Goal: Task Accomplishment & Management: Complete application form

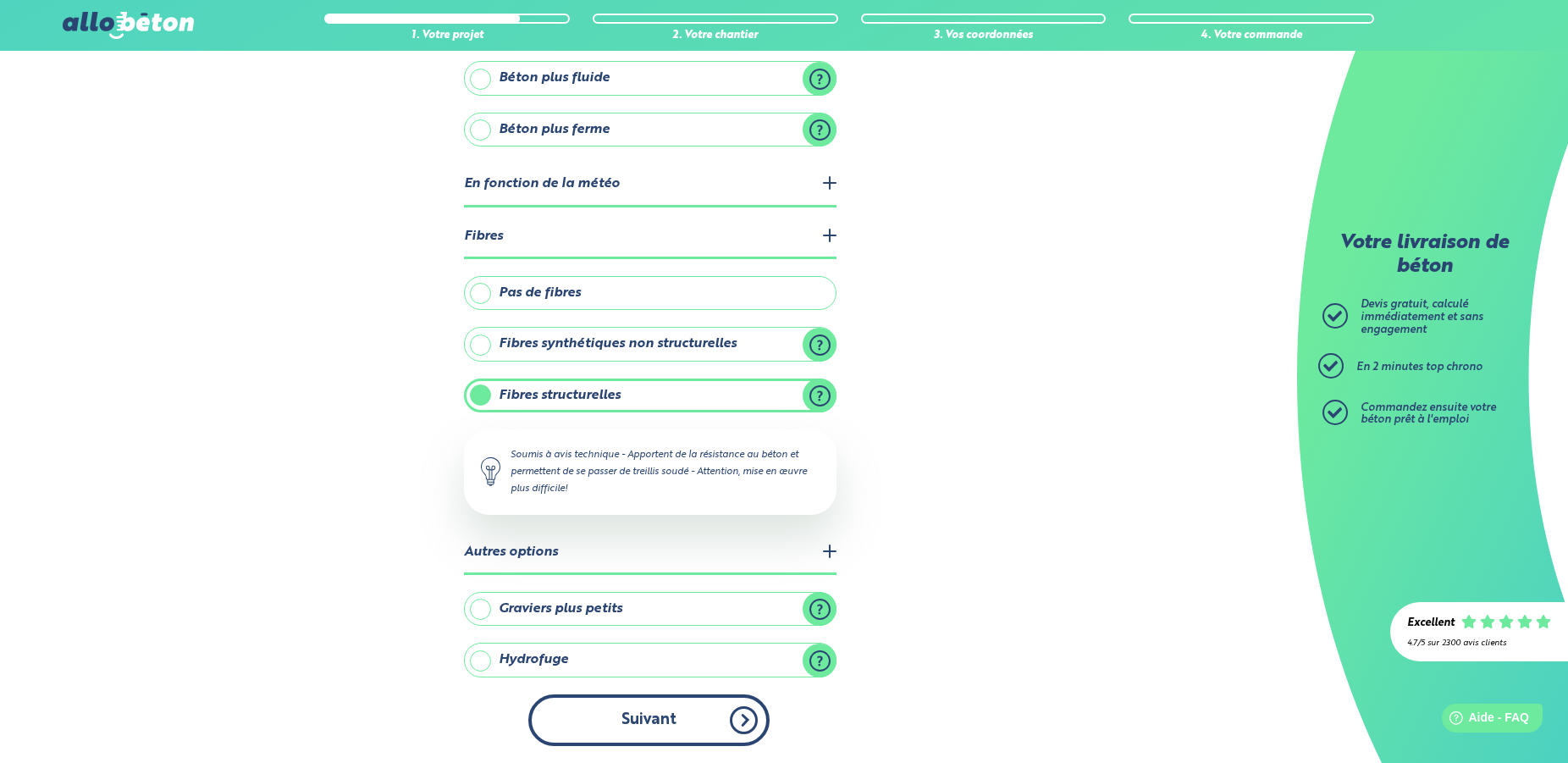
click at [639, 723] on button "Suivant" at bounding box center [649, 720] width 241 height 52
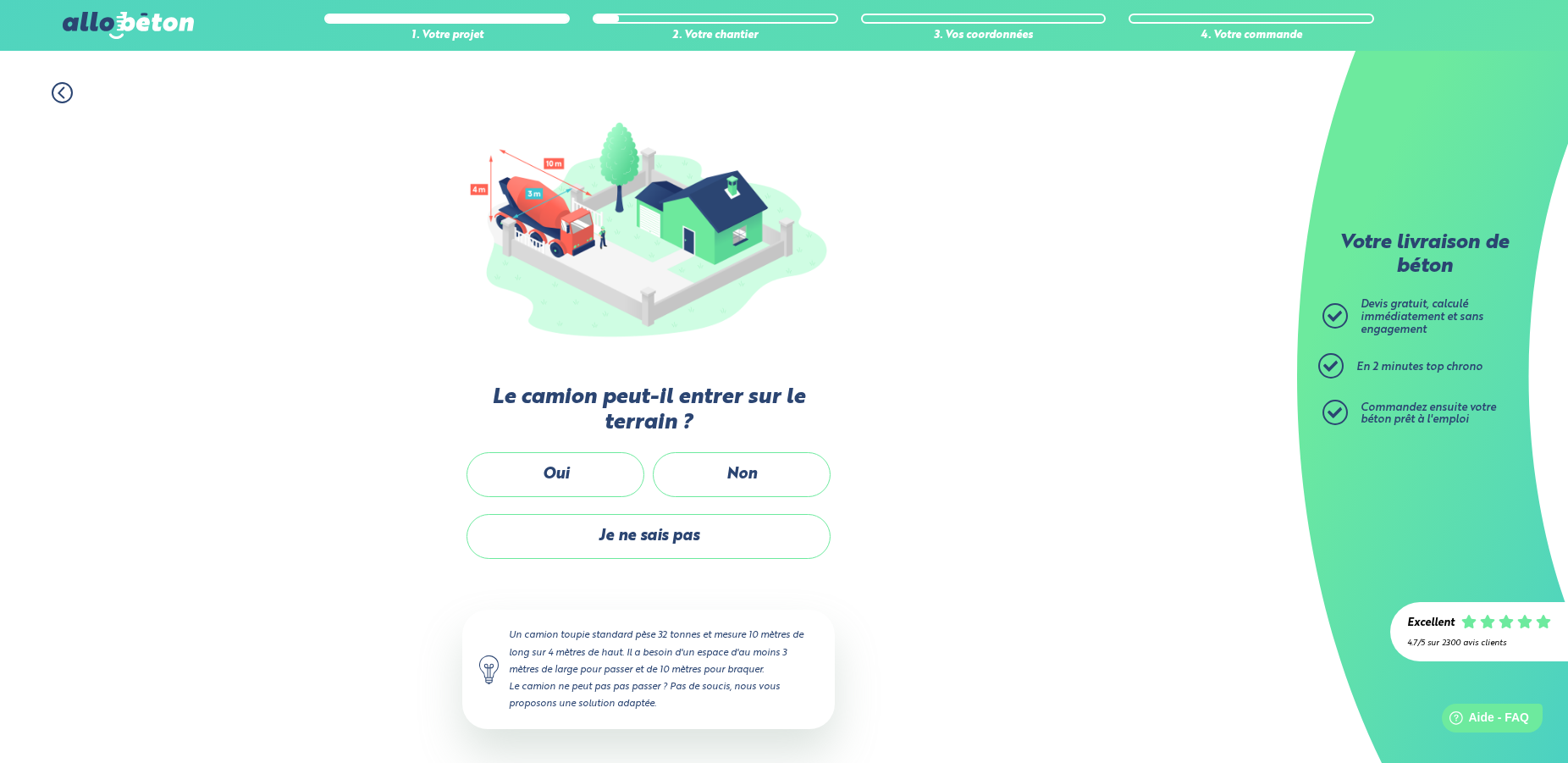
scroll to position [122, 0]
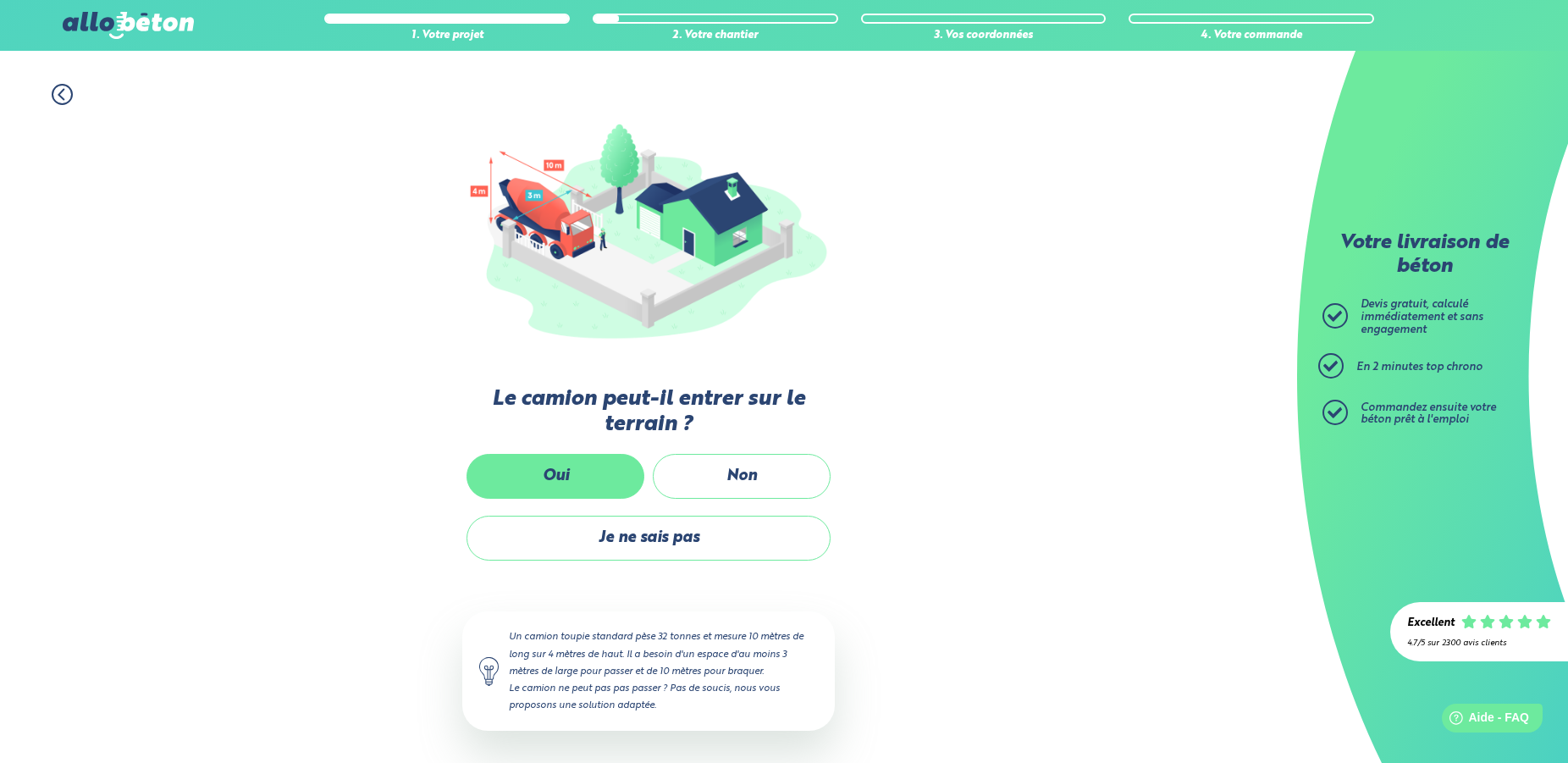
click at [552, 477] on label "Oui" at bounding box center [555, 477] width 178 height 45
click at [0, 0] on input "Oui" at bounding box center [0, 0] width 0 height 0
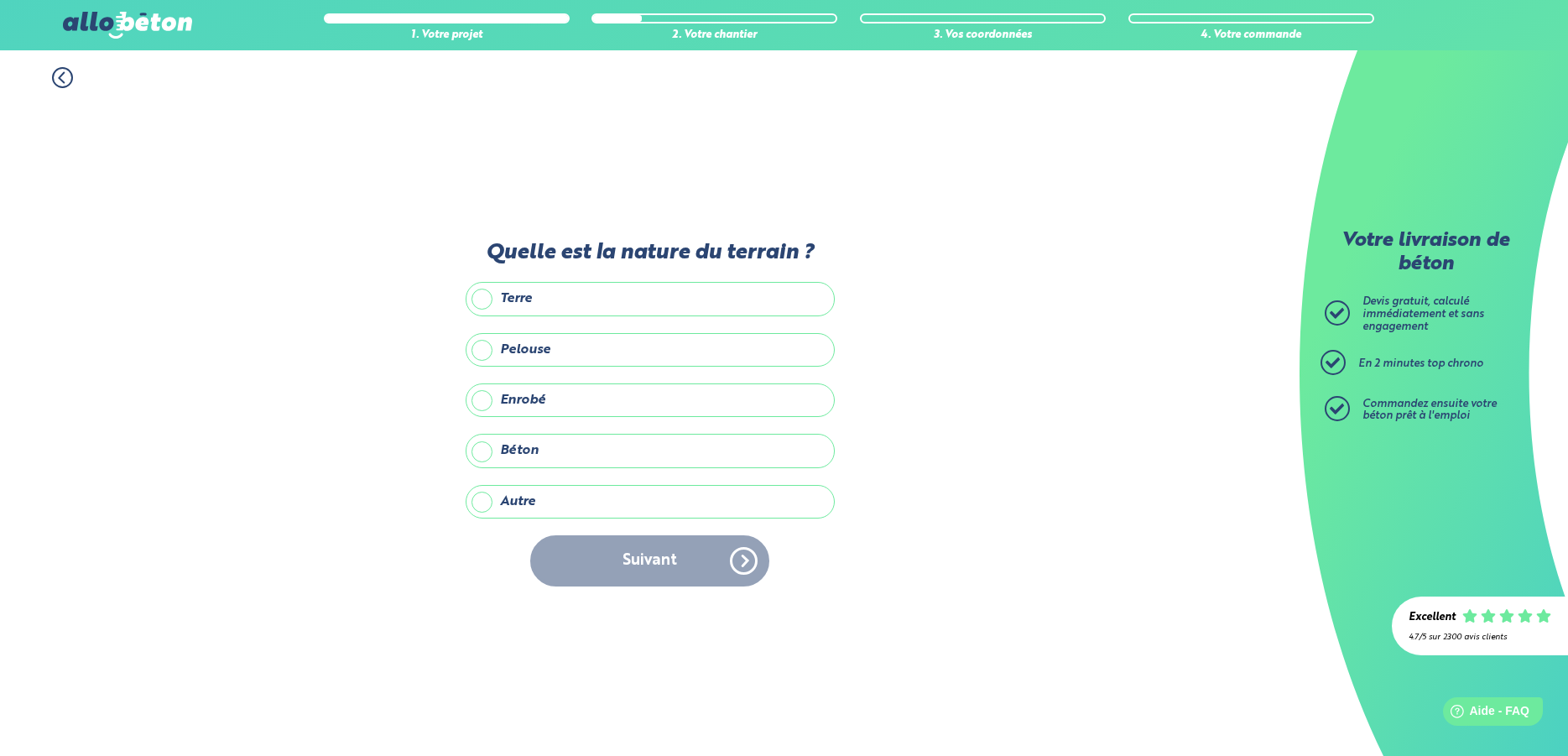
click at [545, 452] on label "Béton" at bounding box center [650, 451] width 369 height 34
click at [0, 0] on input "Béton" at bounding box center [0, 0] width 0 height 0
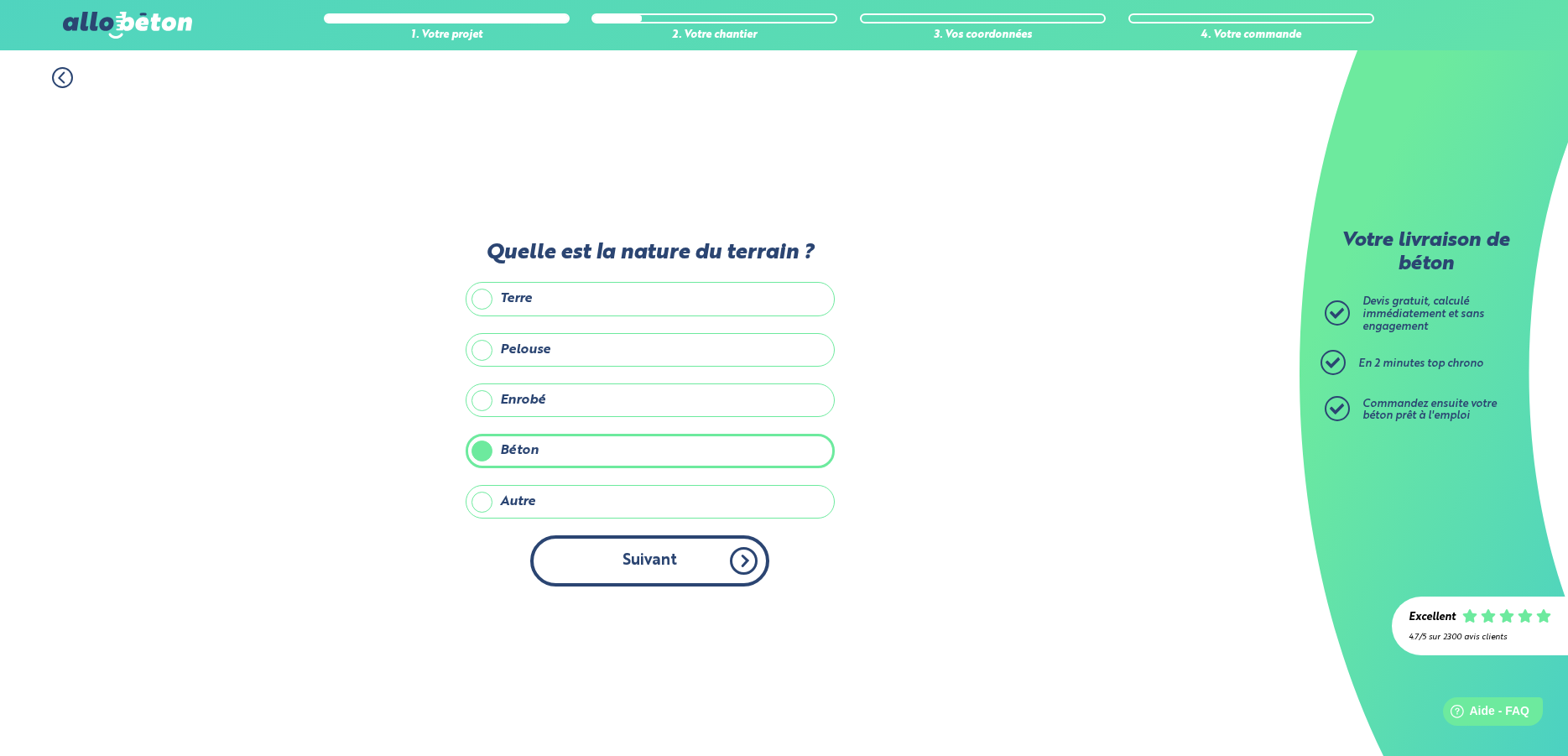
click at [634, 554] on button "Suivant" at bounding box center [650, 560] width 239 height 51
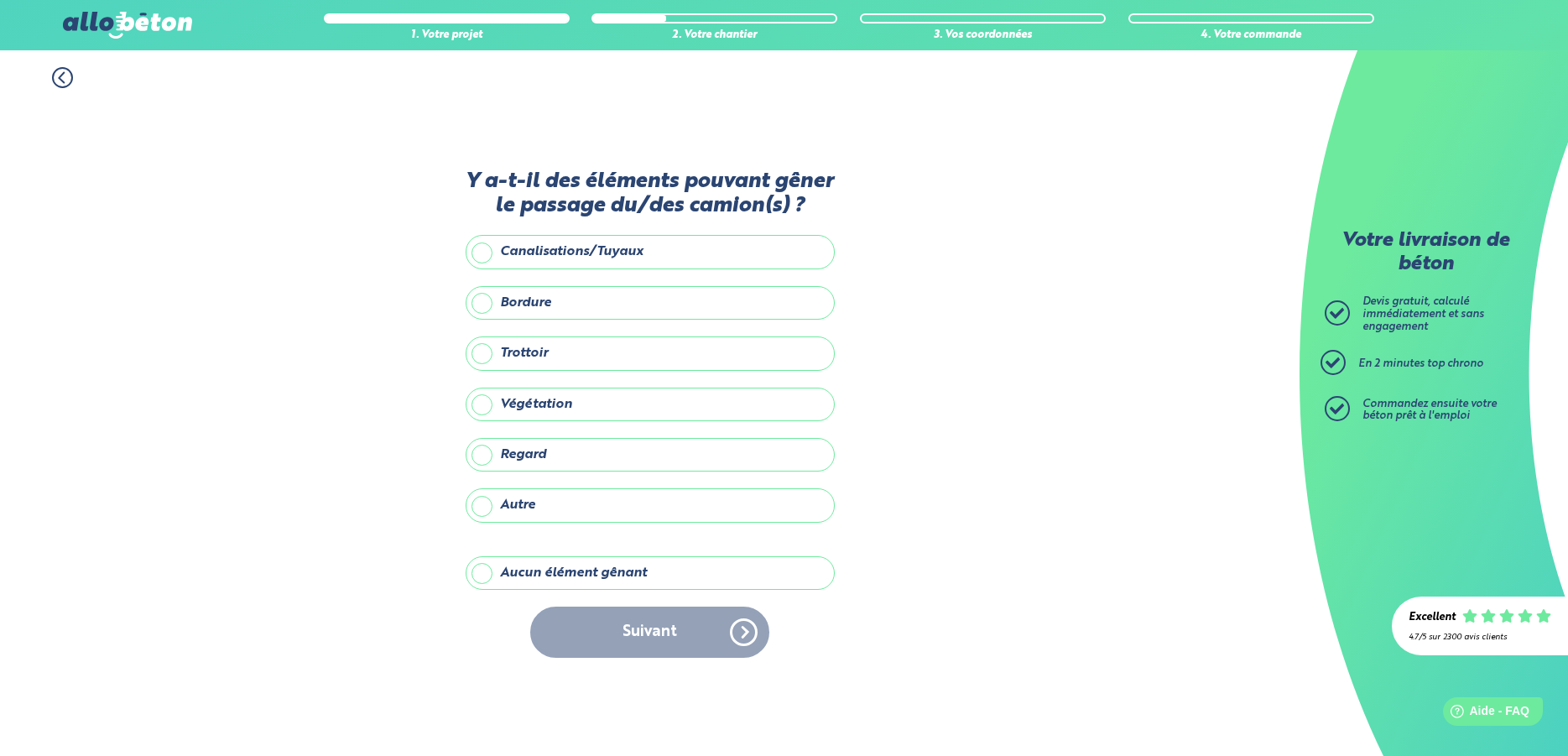
click at [546, 576] on label "Aucun élément gênant" at bounding box center [650, 573] width 369 height 34
click at [0, 0] on input "Aucun élément gênant" at bounding box center [0, 0] width 0 height 0
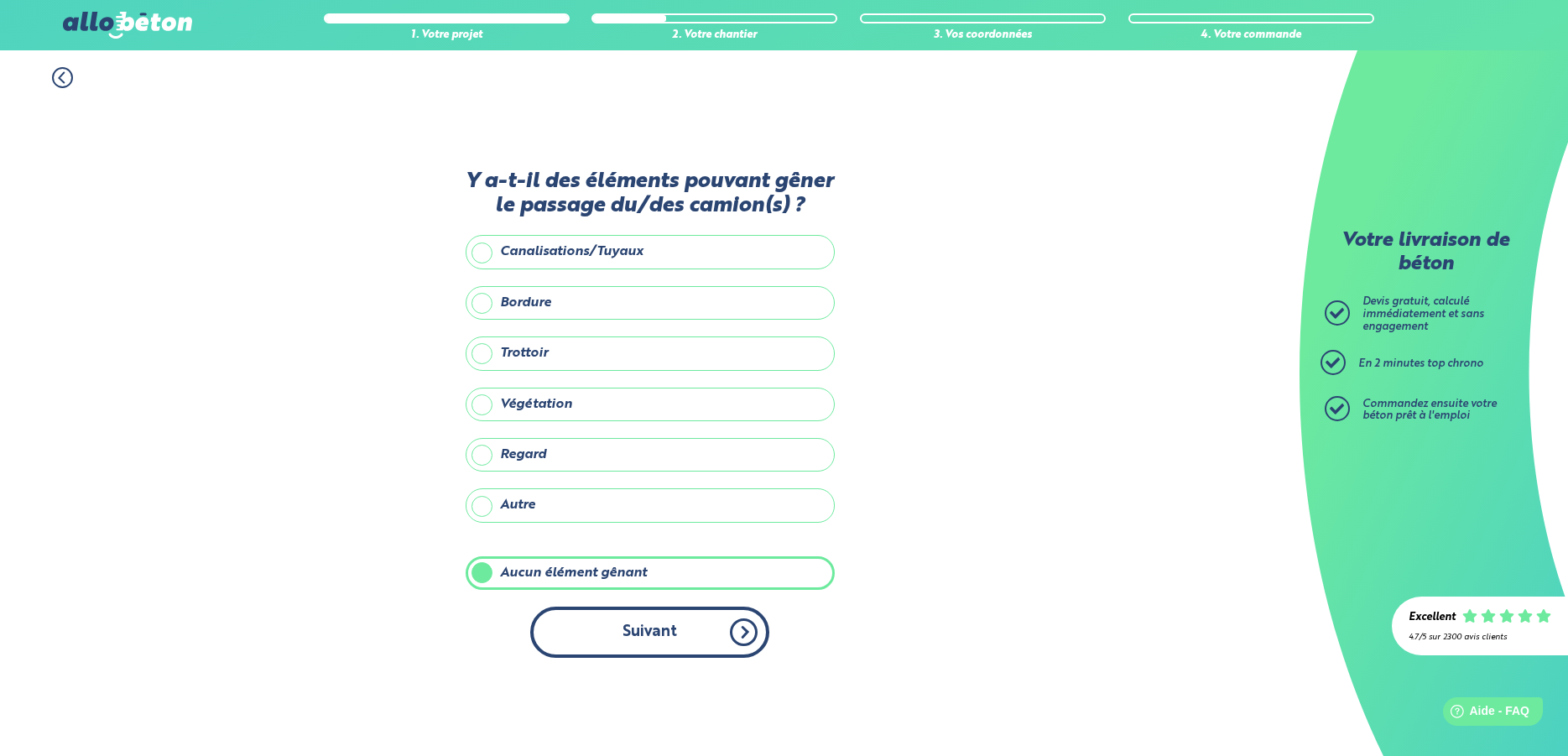
click at [643, 639] on button "Suivant" at bounding box center [650, 632] width 239 height 51
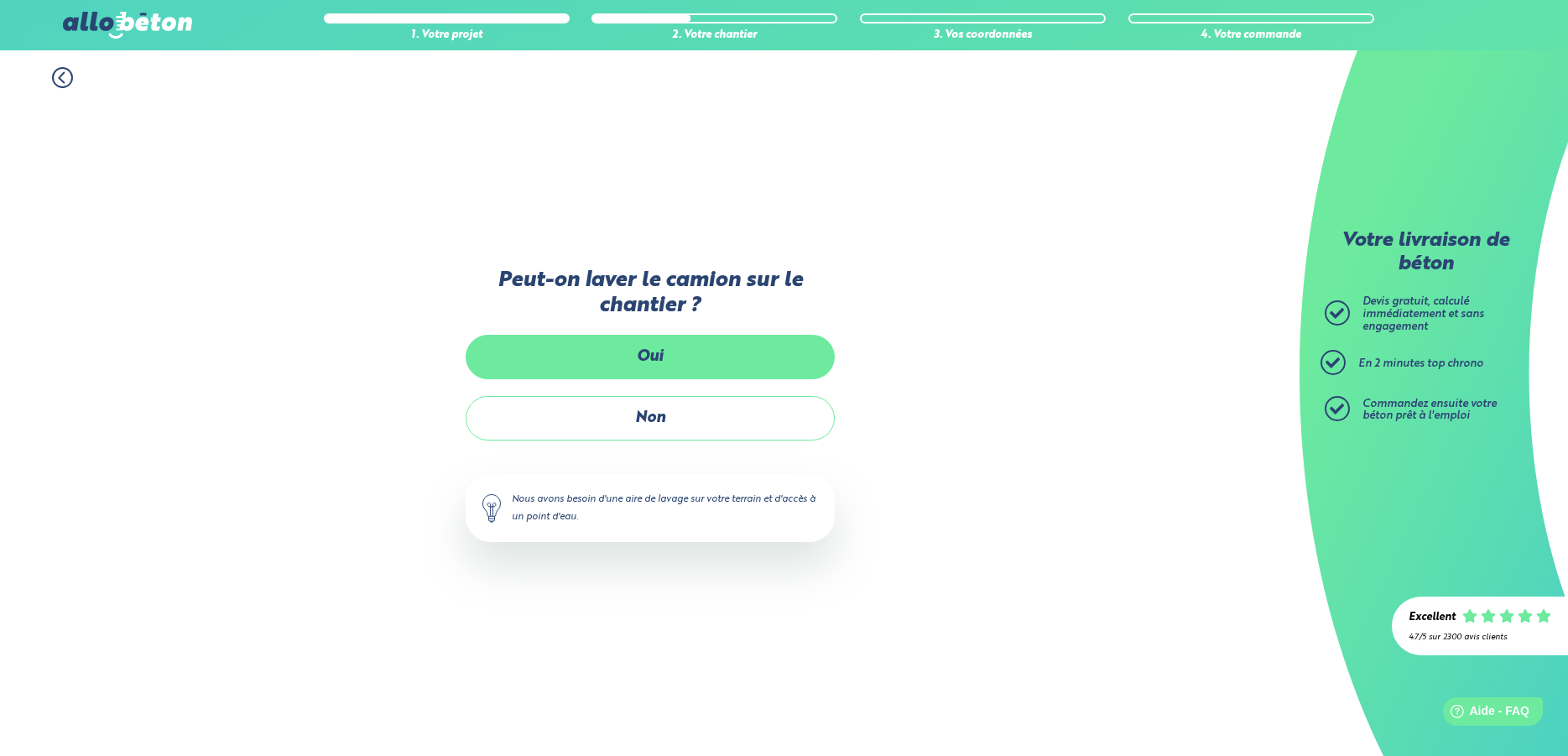
click at [654, 361] on label "Oui" at bounding box center [650, 357] width 369 height 45
click at [0, 0] on input "Oui" at bounding box center [0, 0] width 0 height 0
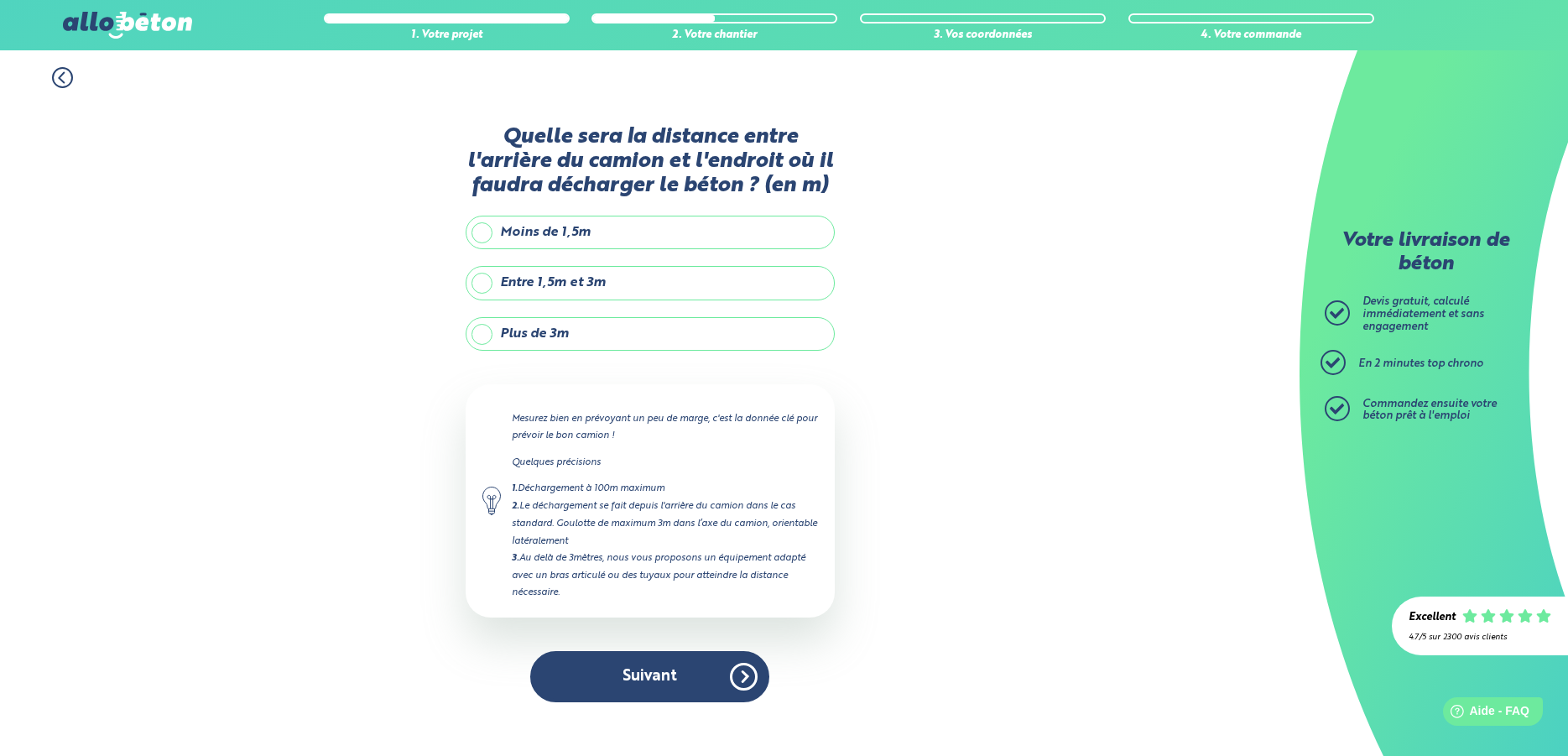
click at [609, 285] on label "Entre 1,5m et 3m" at bounding box center [650, 283] width 369 height 34
click at [0, 0] on input "Entre 1,5m et 3m" at bounding box center [0, 0] width 0 height 0
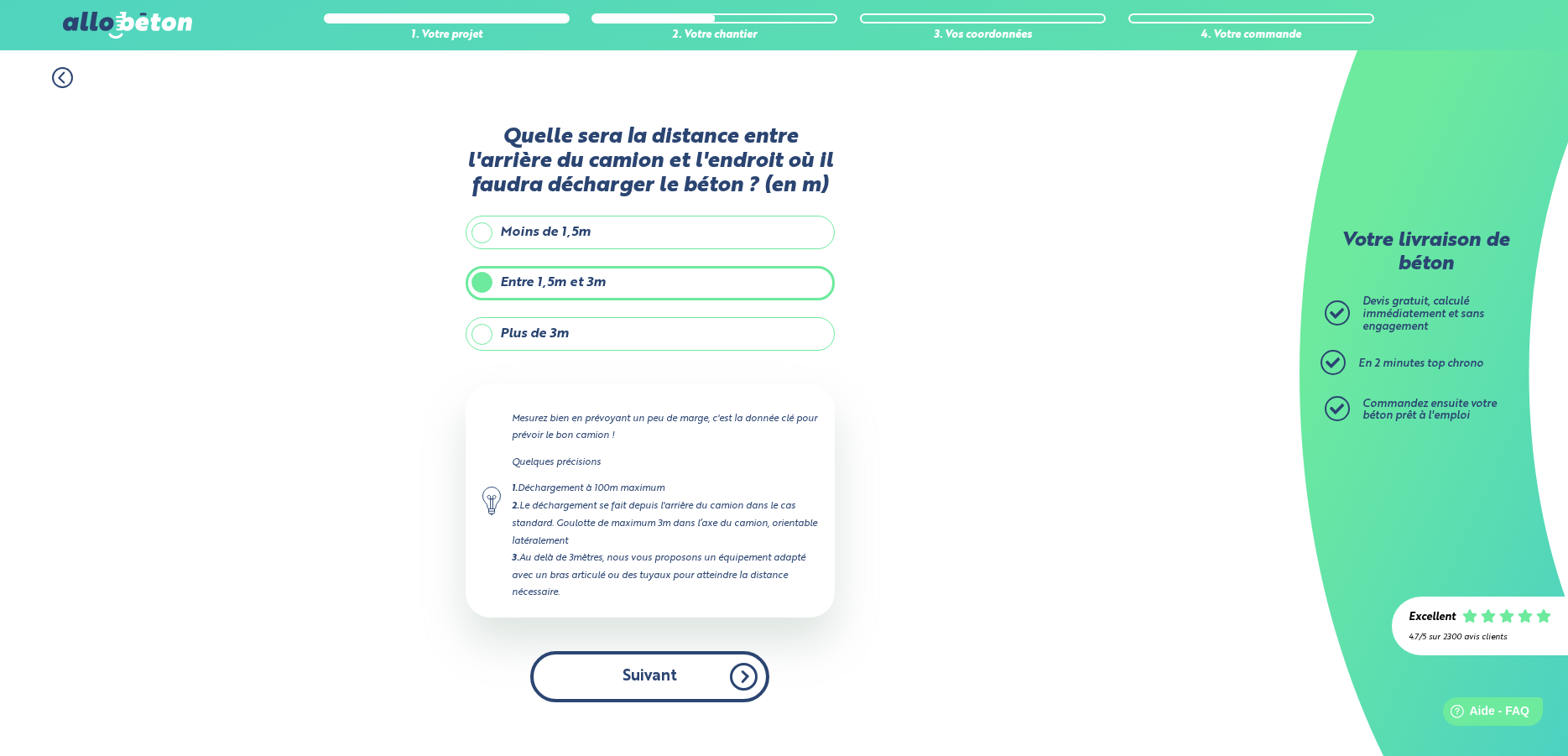
click at [645, 679] on button "Suivant" at bounding box center [650, 676] width 239 height 51
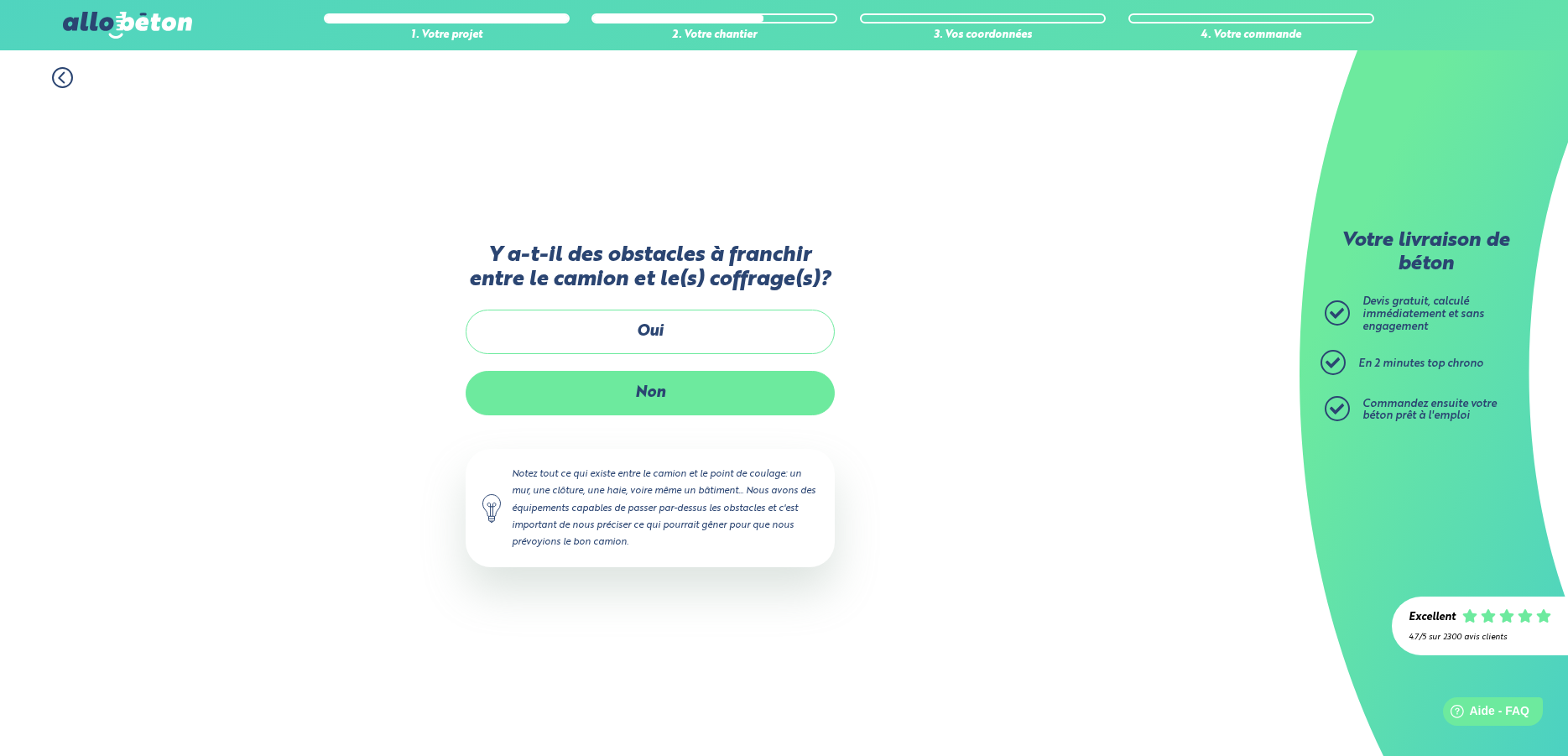
click at [650, 394] on label "Non" at bounding box center [650, 393] width 369 height 45
click at [0, 0] on input "Non" at bounding box center [0, 0] width 0 height 0
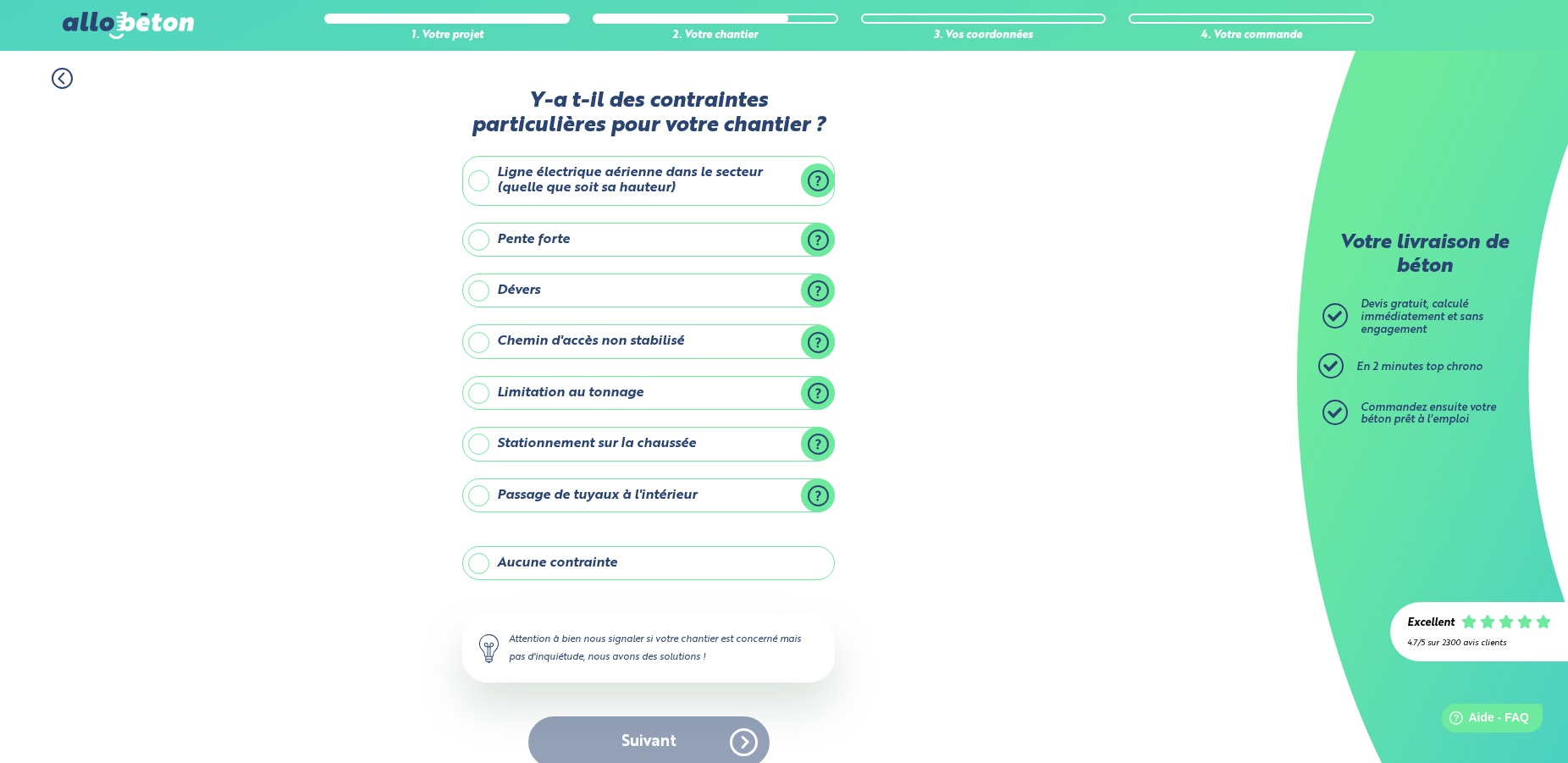
click at [598, 561] on label "Aucune contrainte" at bounding box center [648, 563] width 372 height 34
click at [0, 0] on input "Aucune contrainte" at bounding box center [0, 0] width 0 height 0
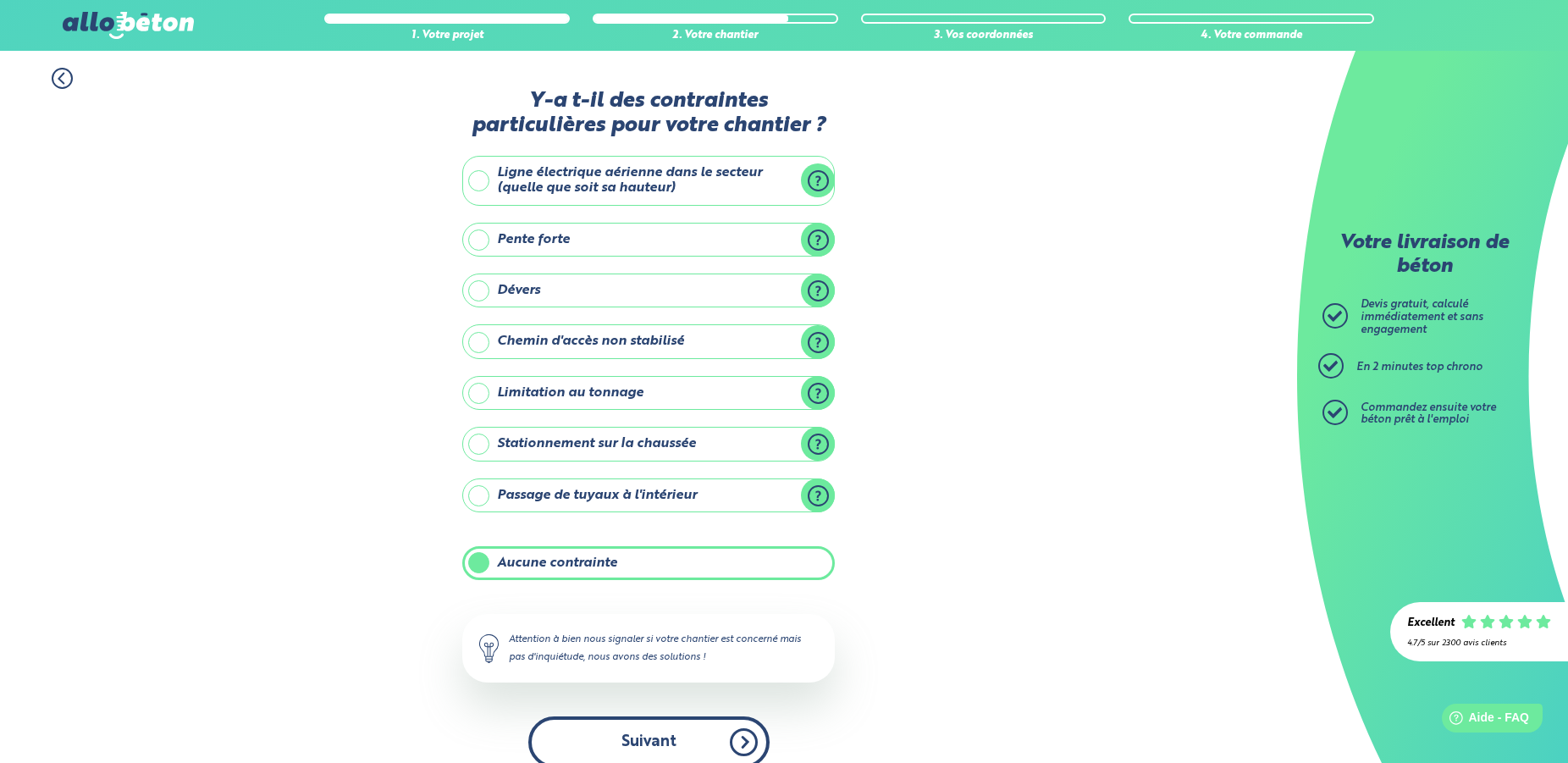
click at [635, 730] on button "Suivant" at bounding box center [649, 741] width 241 height 52
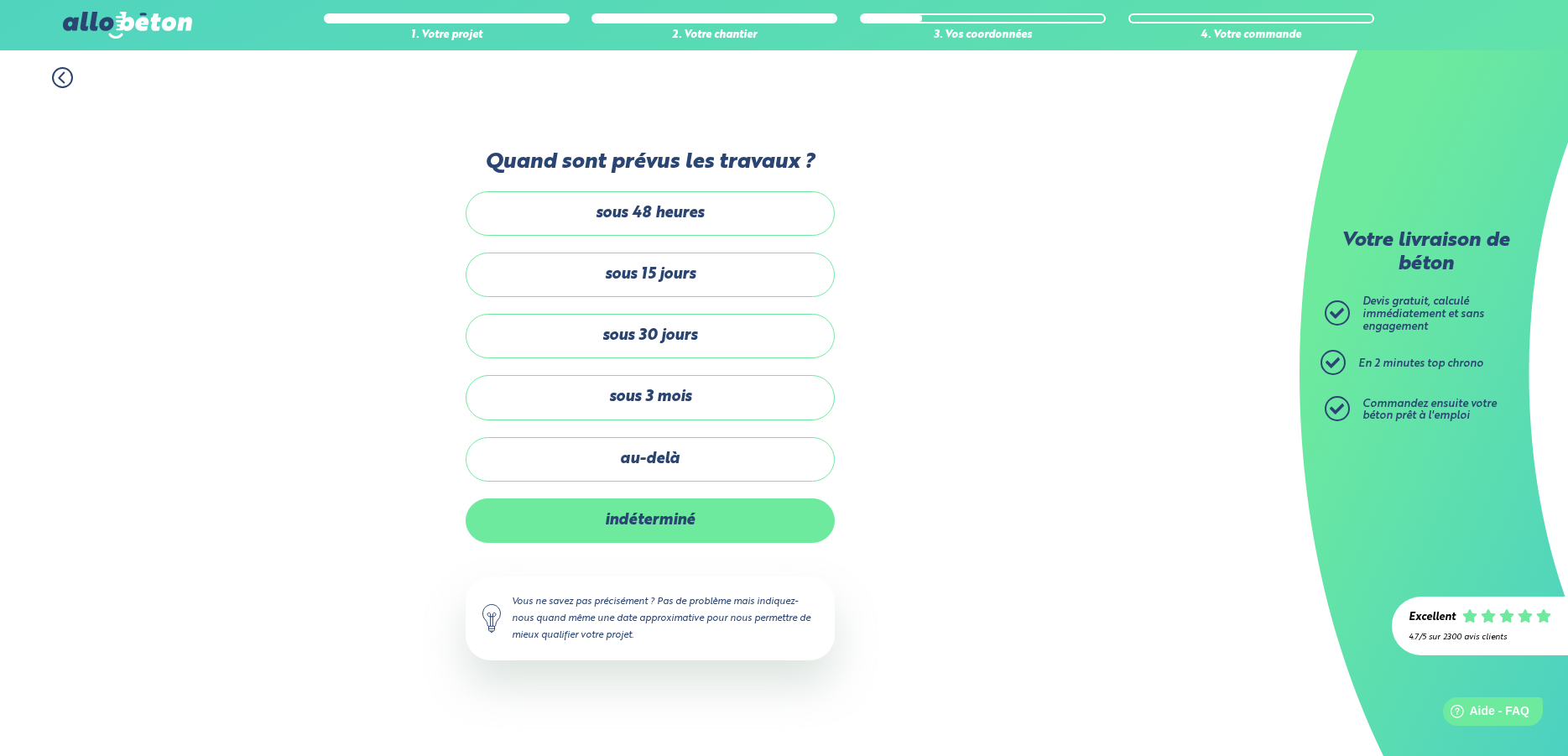
click at [642, 518] on label "indéterminé" at bounding box center [650, 521] width 369 height 45
click at [0, 0] on input "indéterminé" at bounding box center [0, 0] width 0 height 0
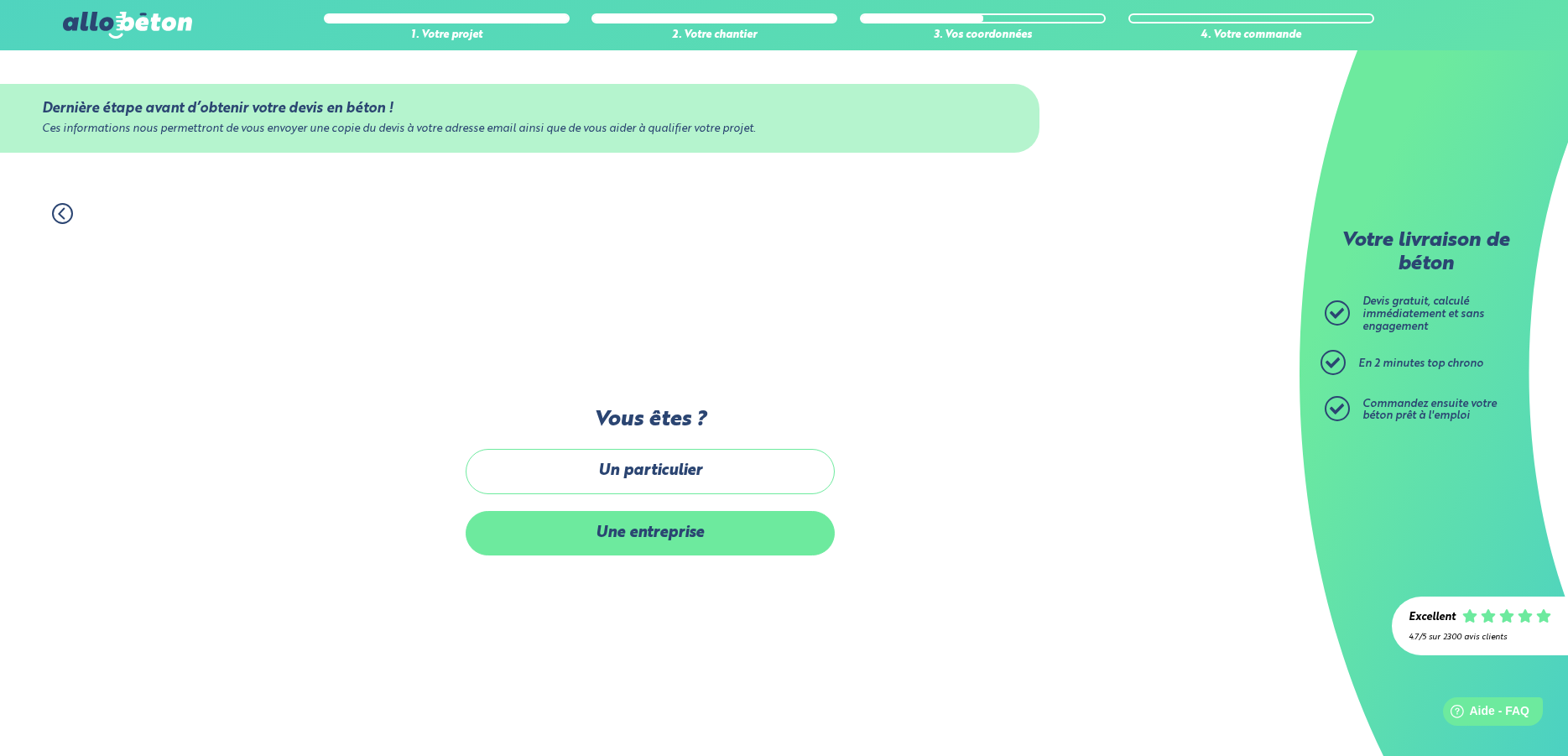
click at [645, 535] on label "Une entreprise" at bounding box center [650, 533] width 369 height 45
click at [0, 0] on input "Une entreprise" at bounding box center [0, 0] width 0 height 0
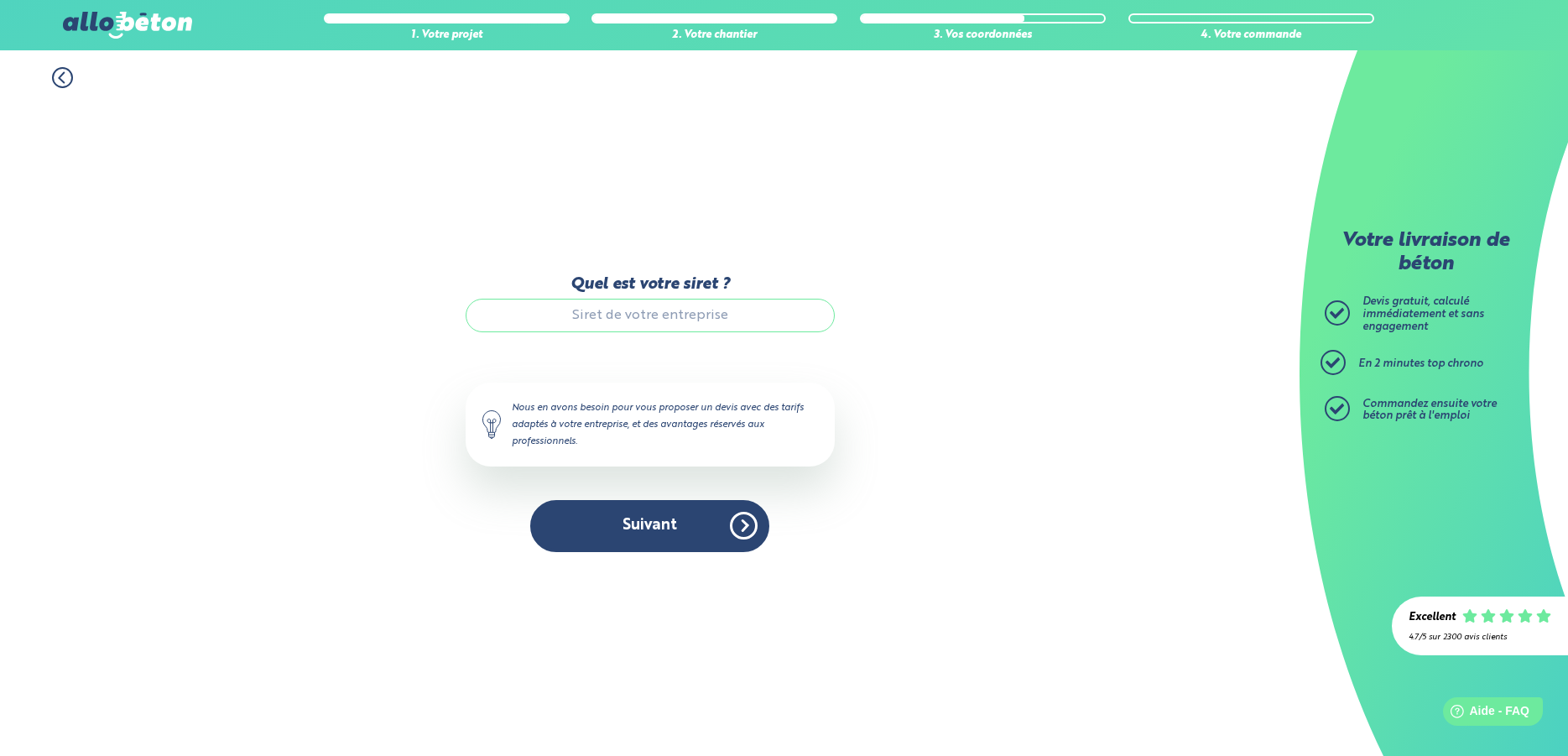
click at [653, 316] on input "Quel est votre siret ?" at bounding box center [650, 315] width 369 height 34
type input "94266363400015"
click at [649, 525] on button "Suivant" at bounding box center [650, 525] width 239 height 51
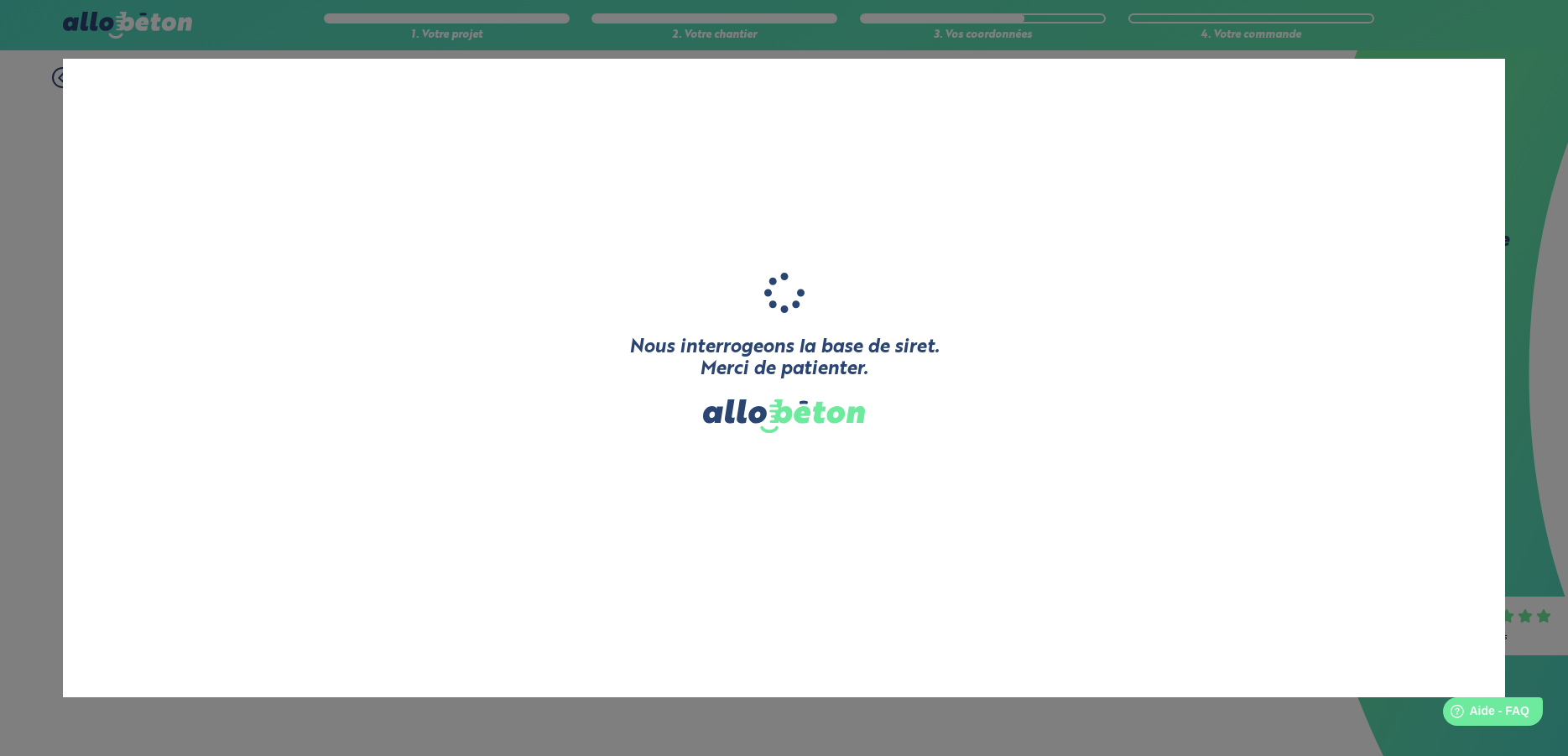
type input "[ND]"
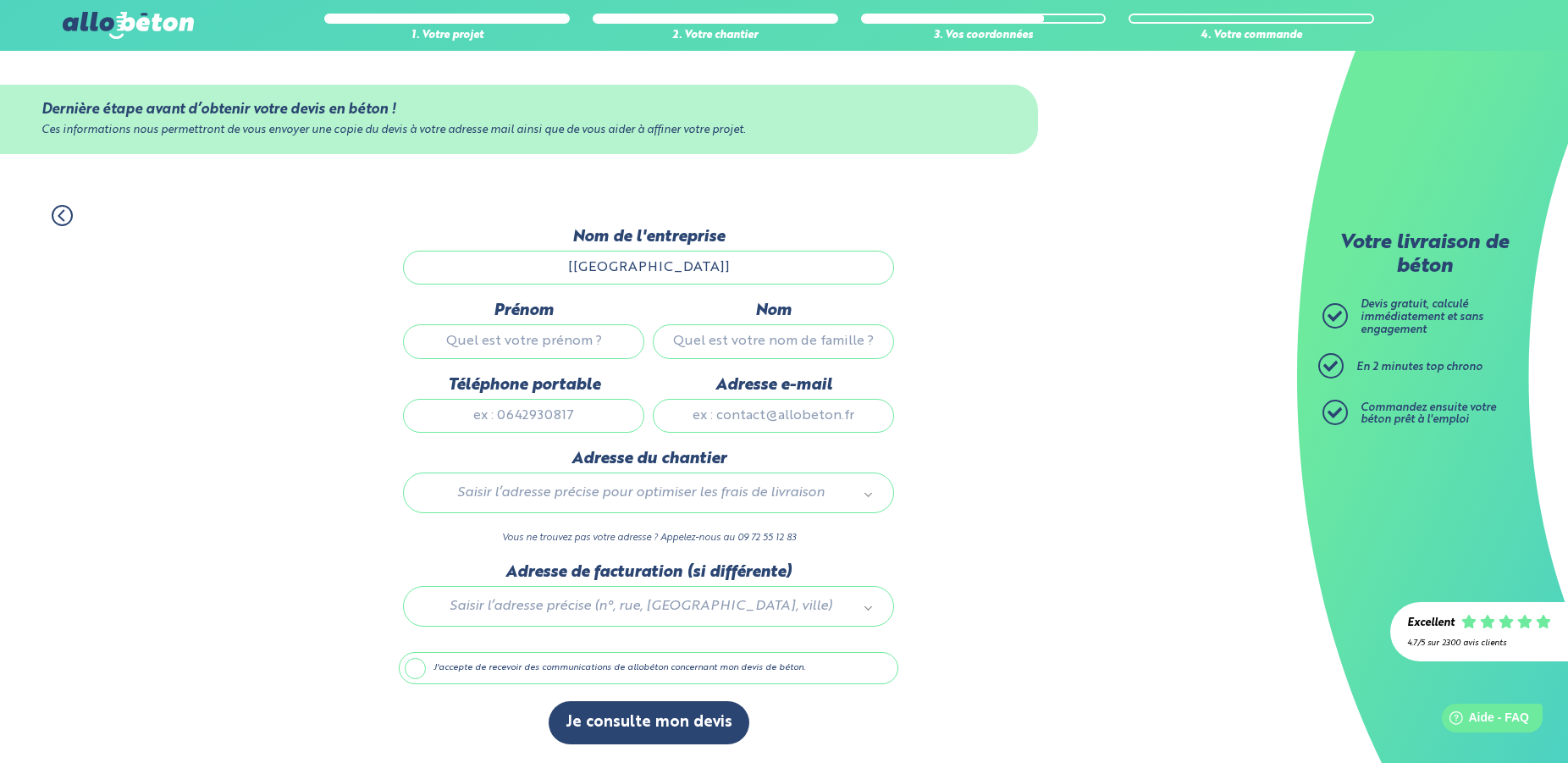
click at [667, 269] on input "[ND]" at bounding box center [648, 268] width 491 height 34
drag, startPoint x: 667, startPoint y: 269, endPoint x: 598, endPoint y: 283, distance: 70.4
click at [598, 283] on input "[ND]" at bounding box center [648, 268] width 491 height 34
click at [681, 268] on input "[ND]" at bounding box center [648, 268] width 491 height 34
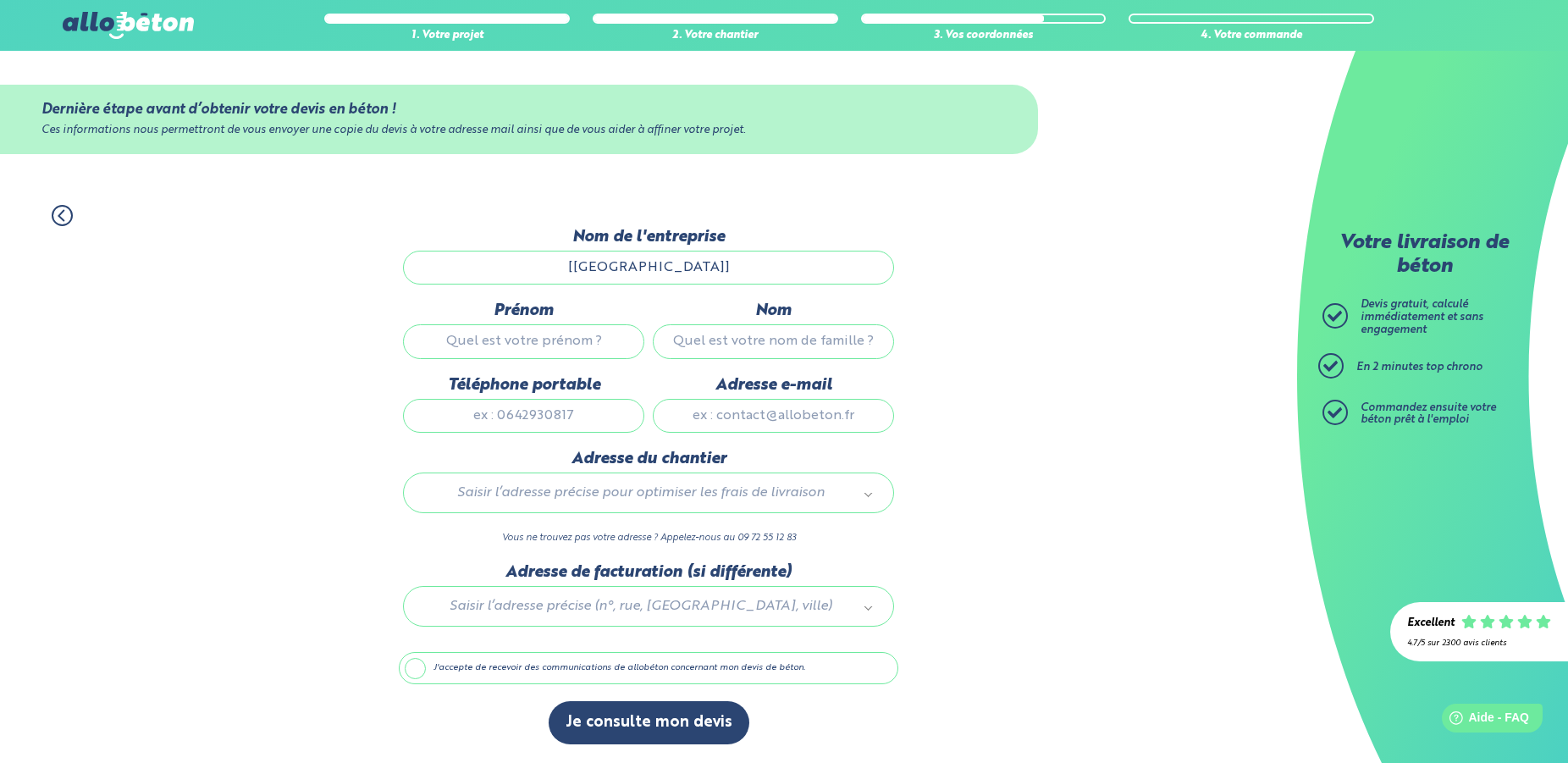
click at [681, 268] on input "[ND]" at bounding box center [648, 268] width 491 height 34
click at [680, 268] on input "[ND]" at bounding box center [648, 268] width 491 height 34
click at [667, 271] on input "[ND]" at bounding box center [648, 268] width 491 height 34
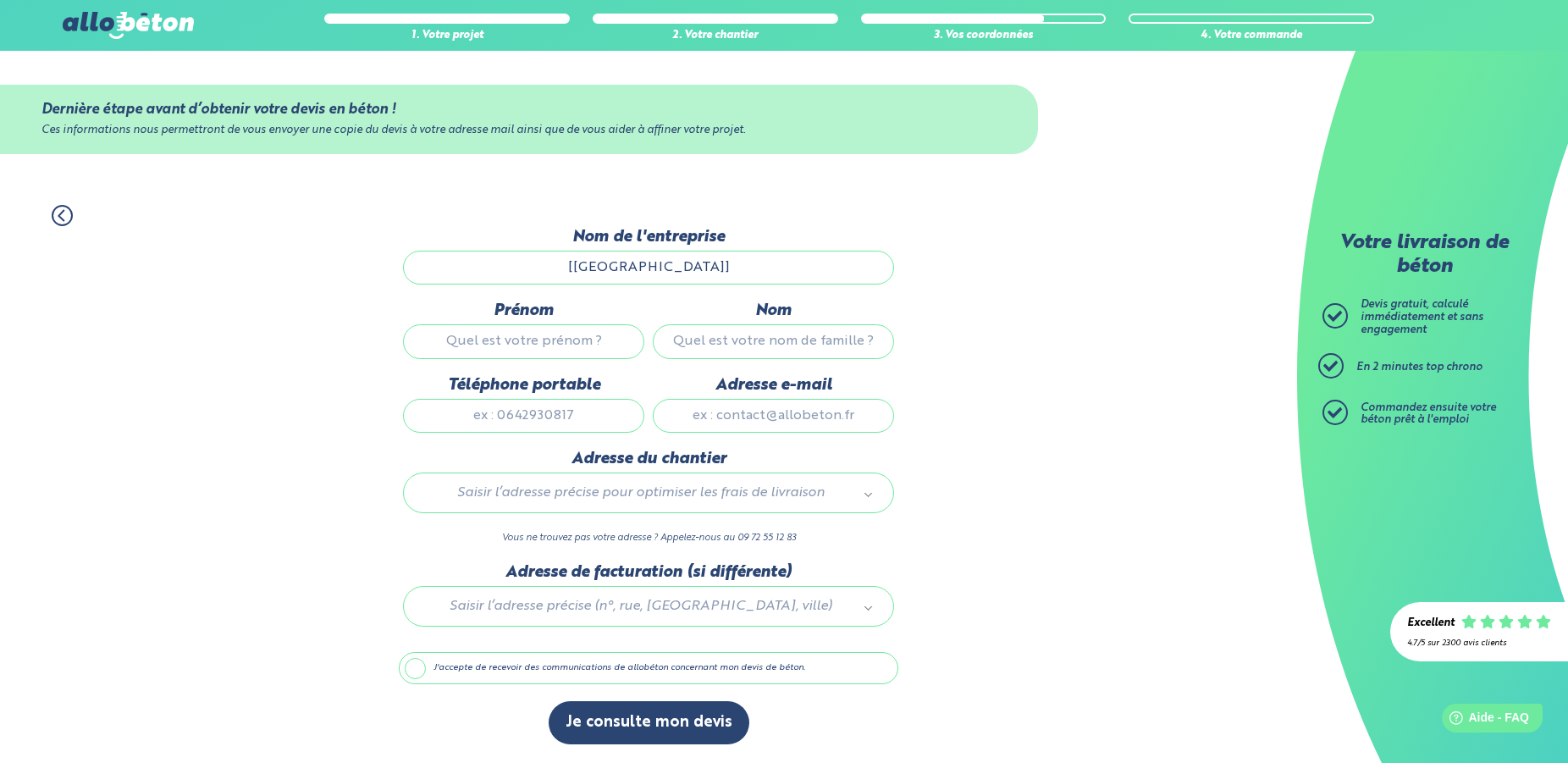
drag, startPoint x: 666, startPoint y: 271, endPoint x: 636, endPoint y: 278, distance: 30.8
click at [636, 278] on input "[ND]" at bounding box center [648, 268] width 491 height 34
click at [525, 429] on input "Téléphone portable" at bounding box center [524, 415] width 241 height 34
type input "0631769705"
click at [757, 432] on input "Adresse e-mail" at bounding box center [773, 415] width 241 height 34
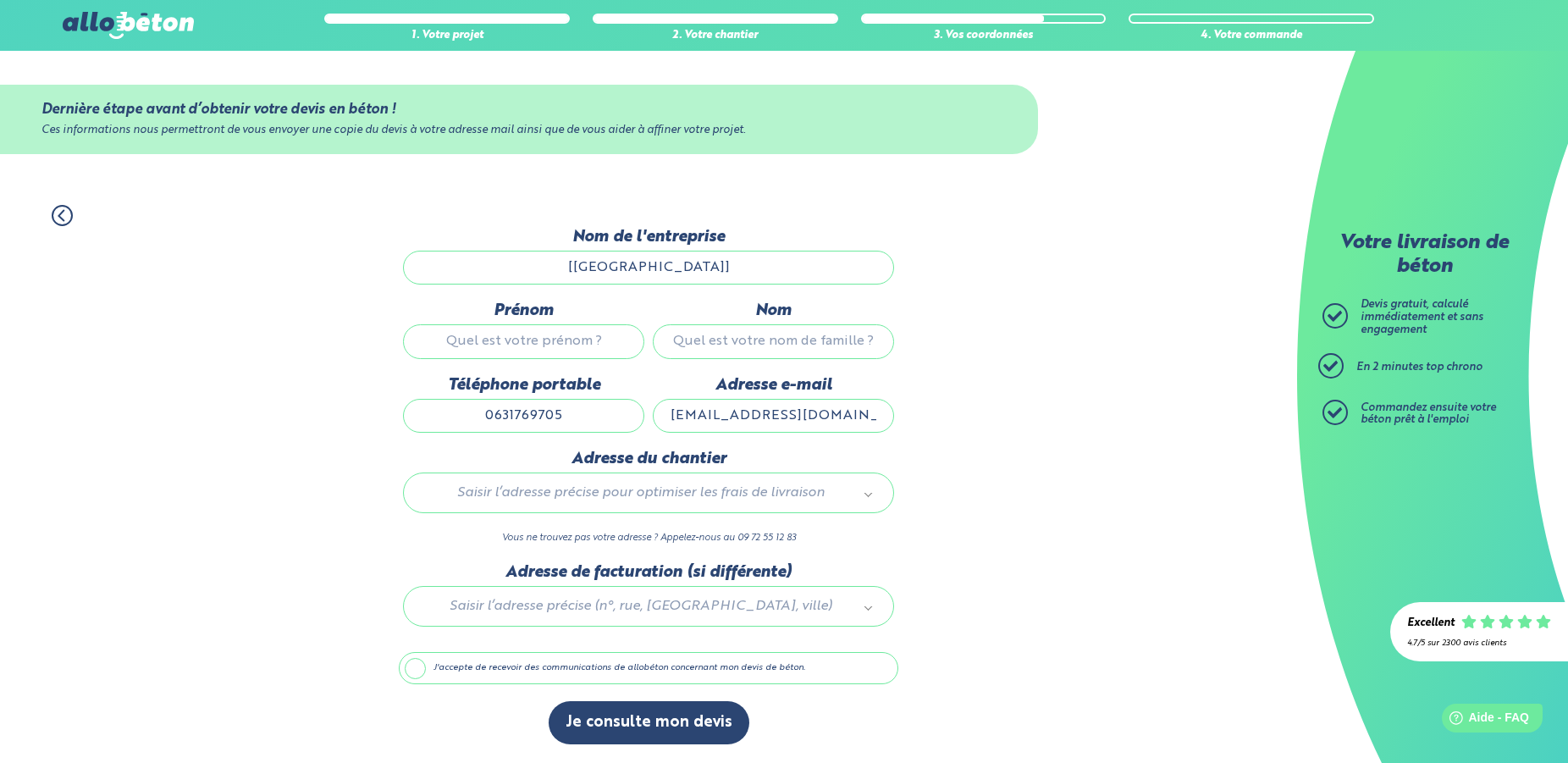
type input "mgl.maconnerie@outlook.fr"
click at [732, 342] on input "Nom" at bounding box center [773, 341] width 241 height 34
type input "LETERTRE"
click at [580, 354] on input "Prénom" at bounding box center [524, 341] width 241 height 34
type input "Gaëtan"
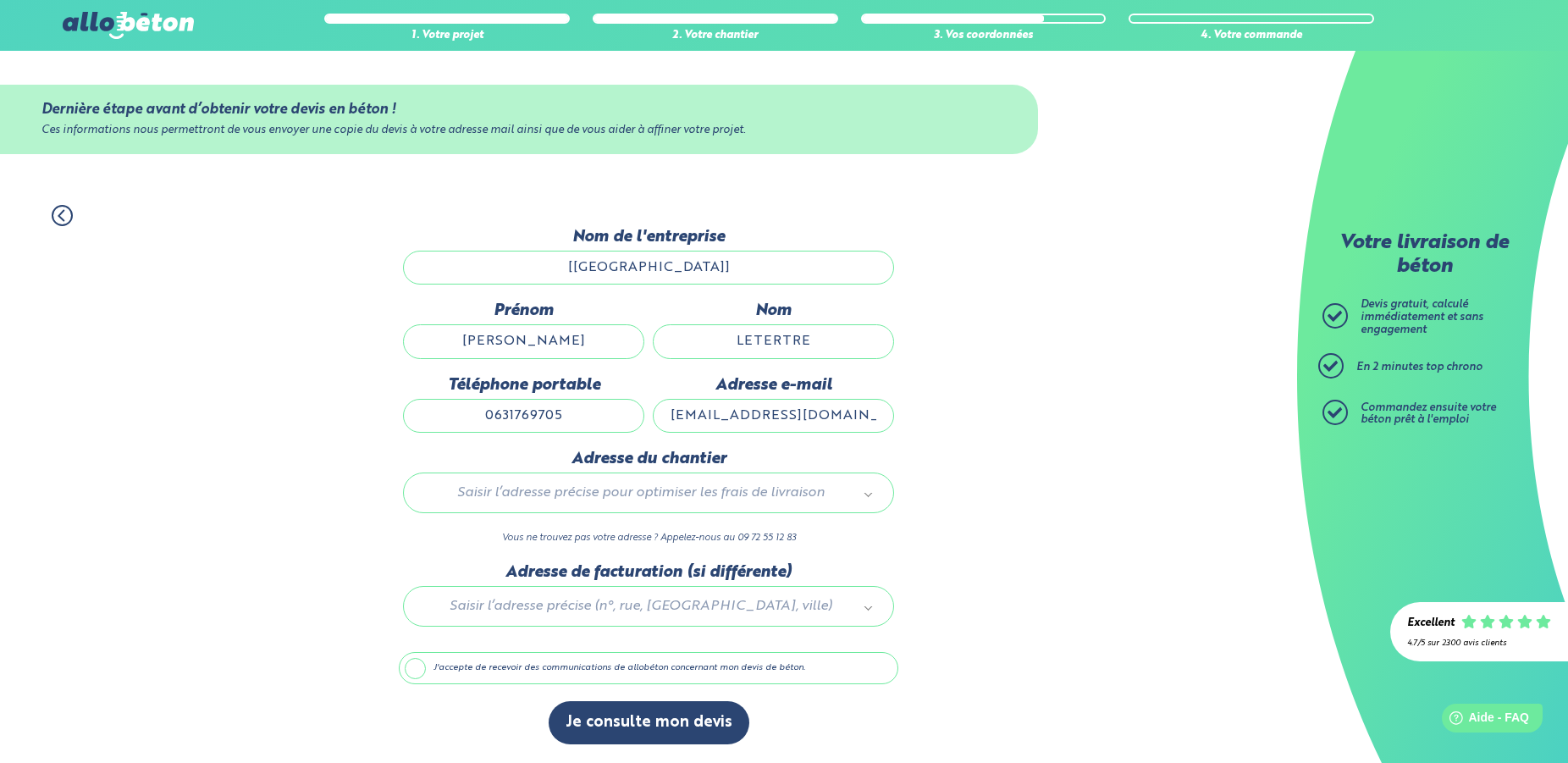
click at [620, 502] on body "09 72 55 12 83 Conseils et Appel Gratuits nos produits le béton prêt à l'emploi…" at bounding box center [784, 382] width 1568 height 763
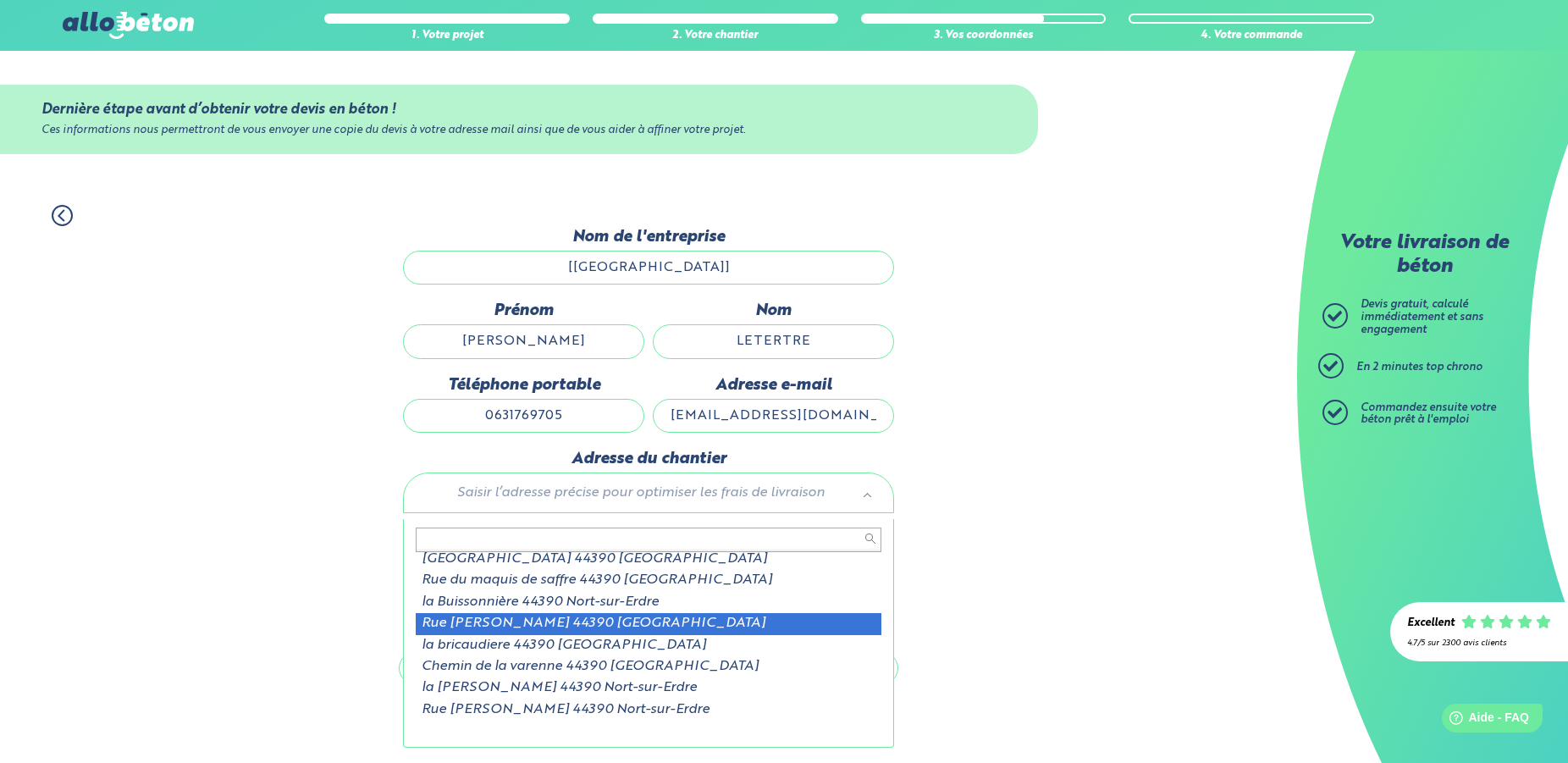
click at [1058, 547] on body "09 72 55 12 83 Conseils et Appel Gratuits nos produits le béton prêt à l'emploi…" at bounding box center [784, 382] width 1568 height 763
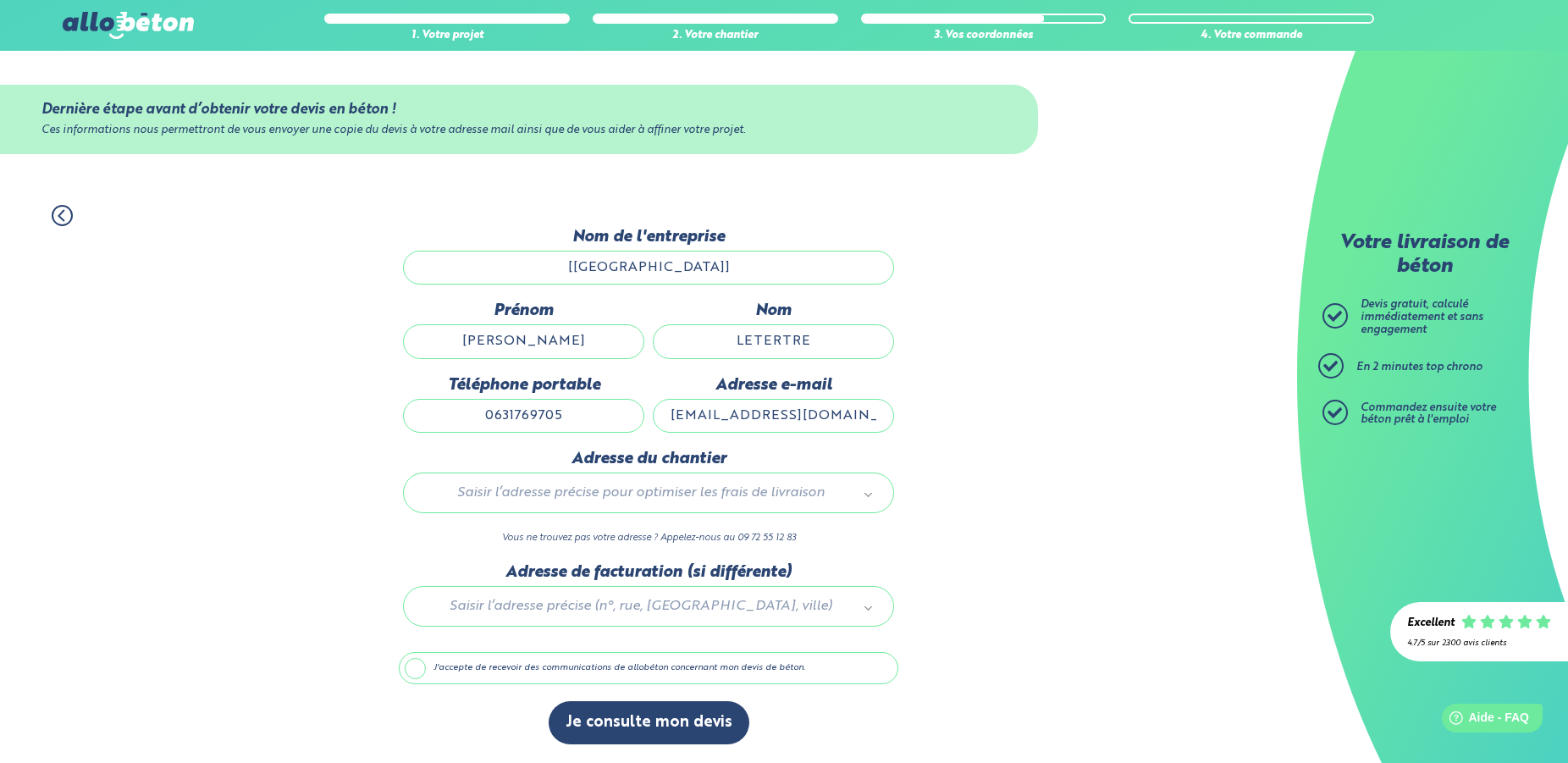
click at [599, 509] on body "09 72 55 12 83 Conseils et Appel Gratuits nos produits le béton prêt à l'emploi…" at bounding box center [784, 382] width 1568 height 763
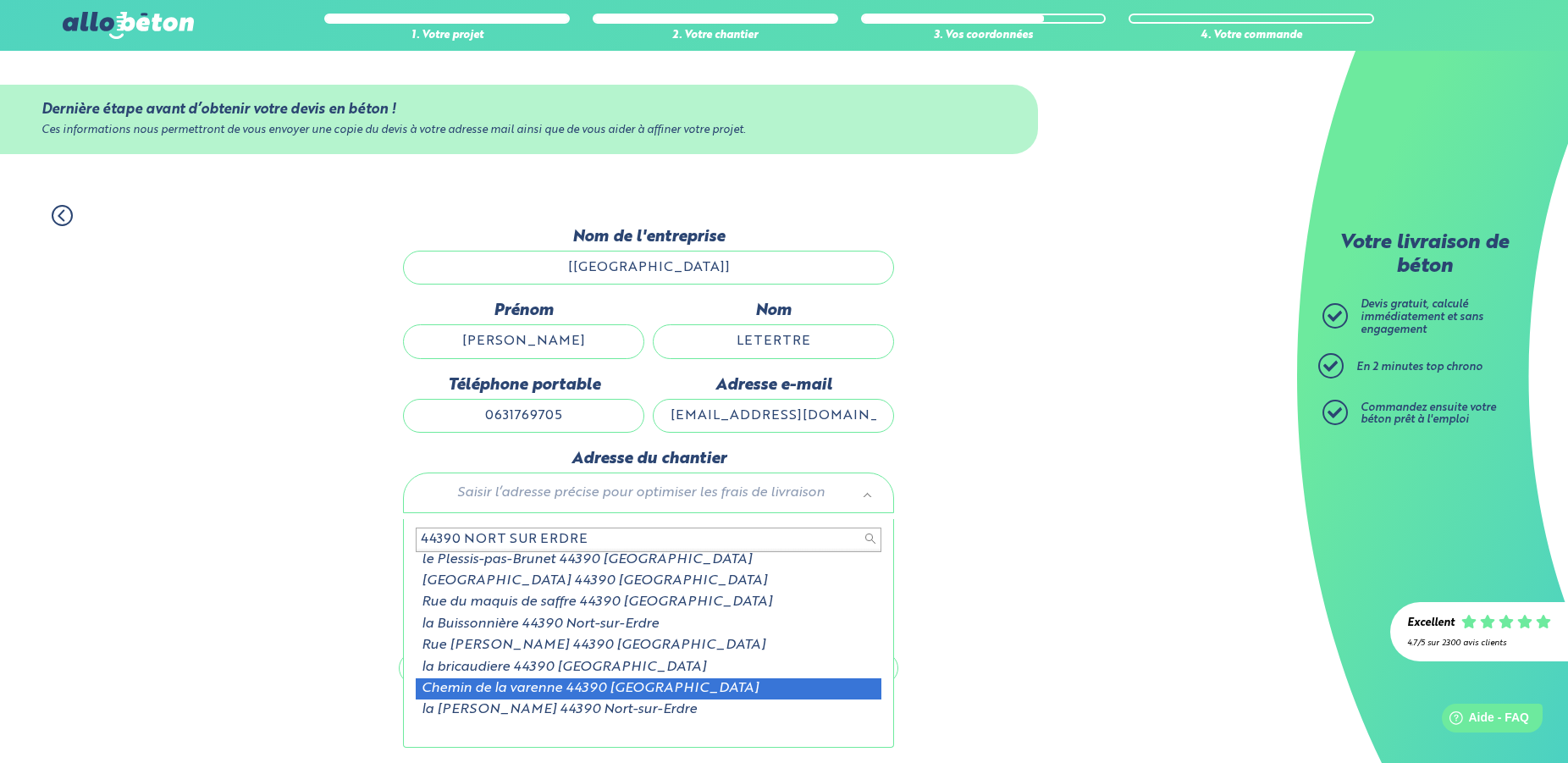
scroll to position [24, 0]
type input "44390 NORT SUR ERDRE"
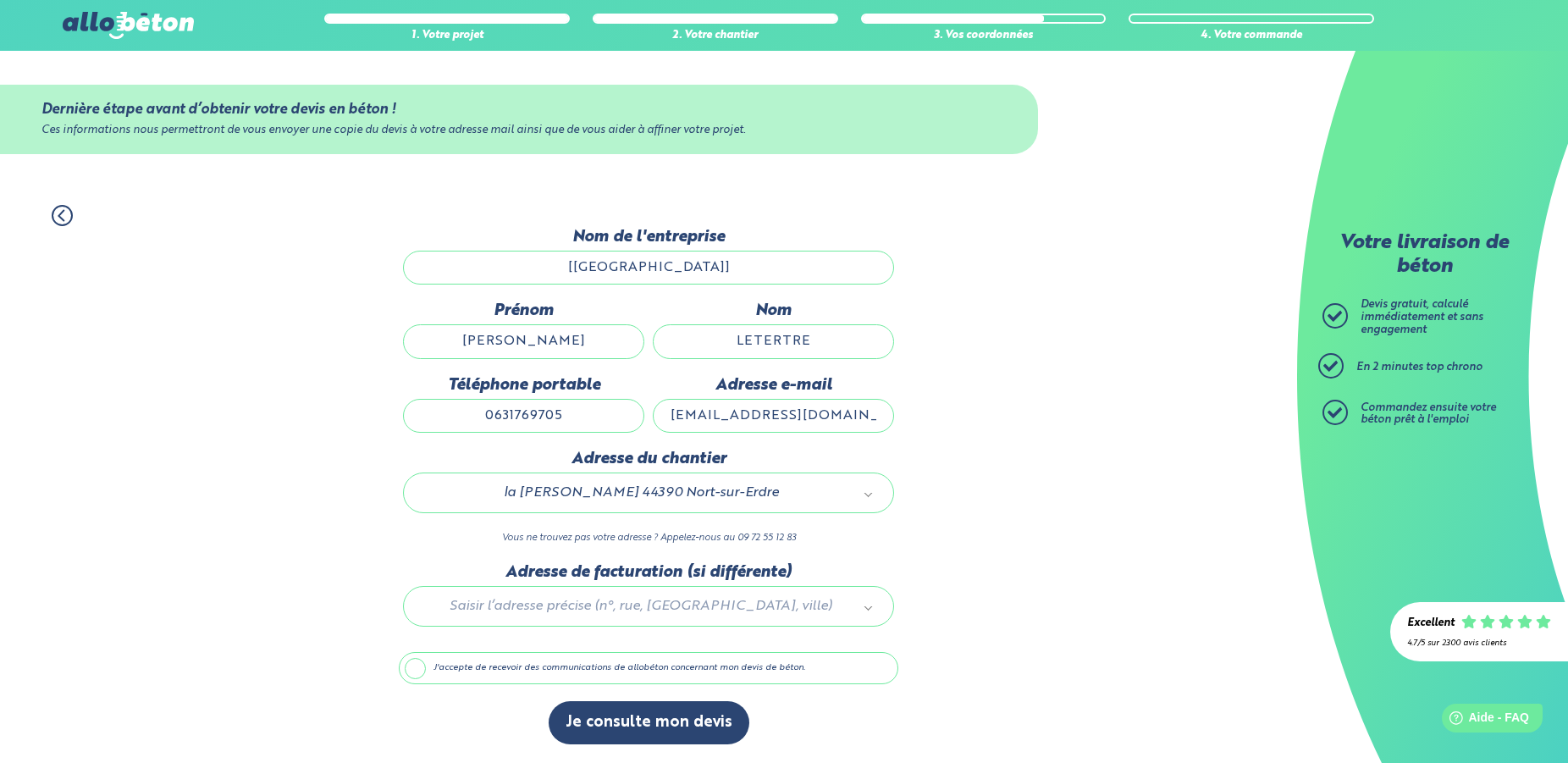
click at [576, 616] on div at bounding box center [648, 603] width 499 height 80
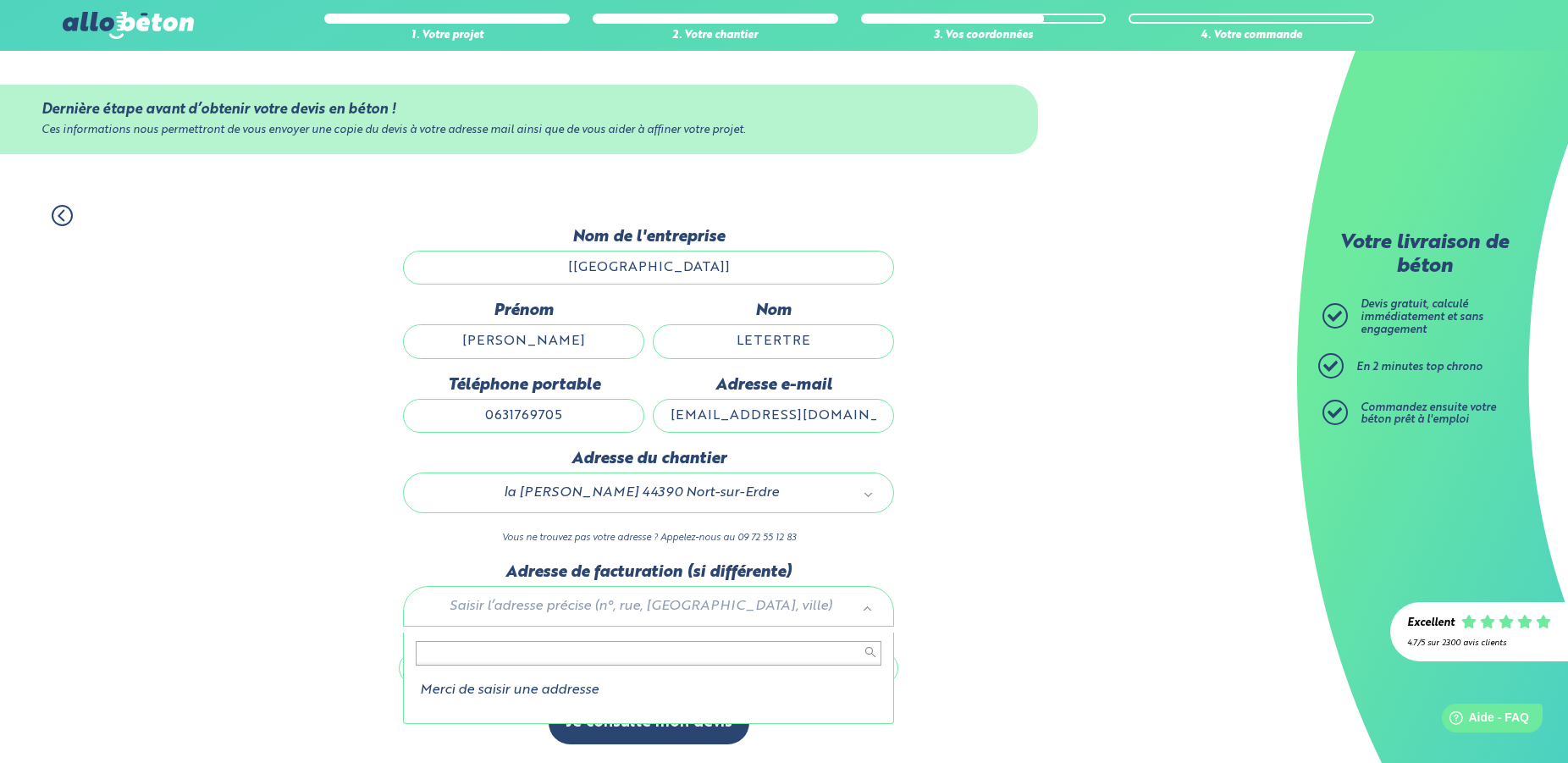
click at [971, 650] on body "09 72 55 12 83 Conseils et Appel Gratuits nos produits le béton prêt à l'emploi…" at bounding box center [784, 382] width 1568 height 763
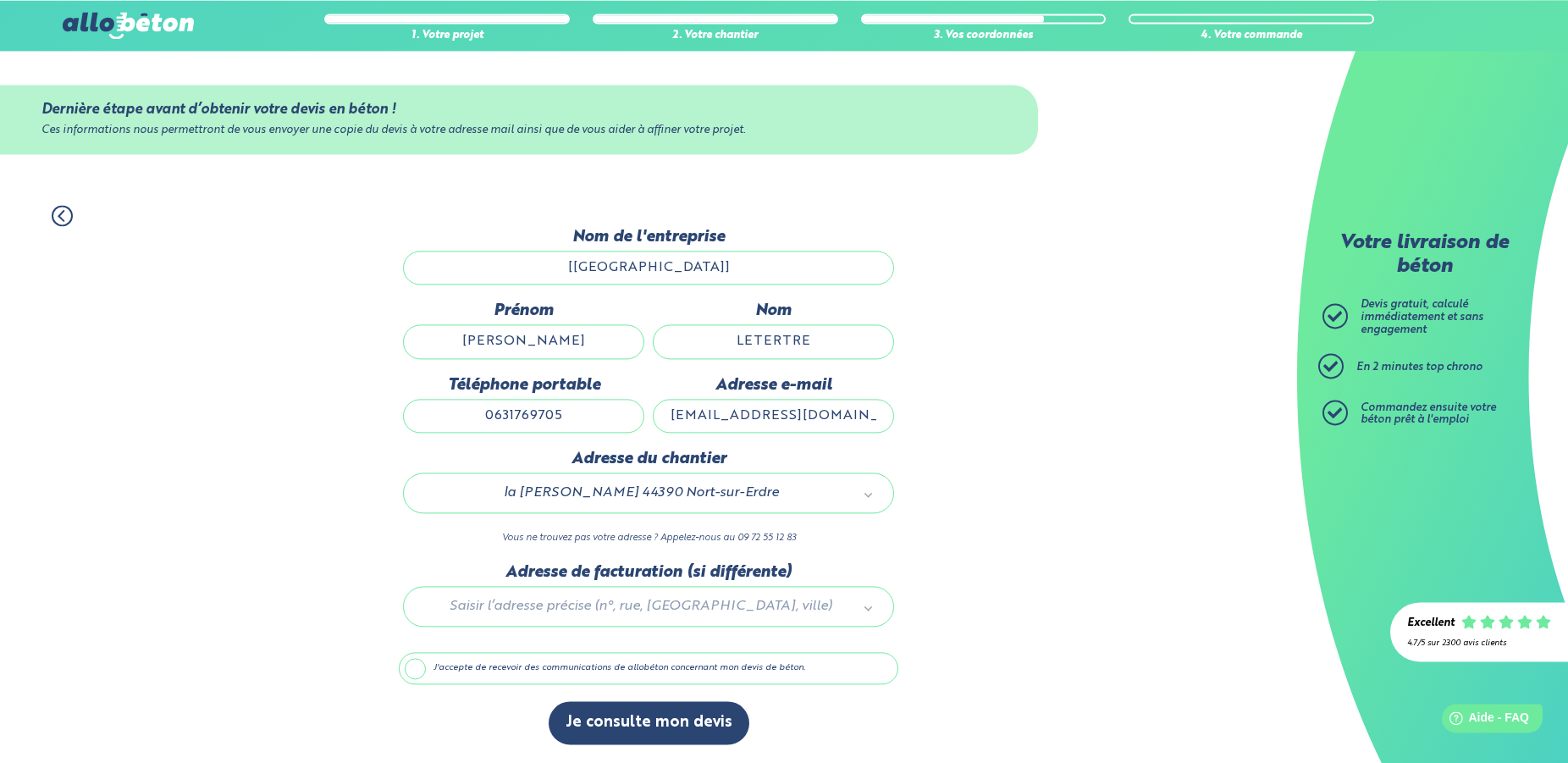
scroll to position [8, 0]
click at [672, 727] on button "Je consulte mon devis" at bounding box center [648, 722] width 201 height 43
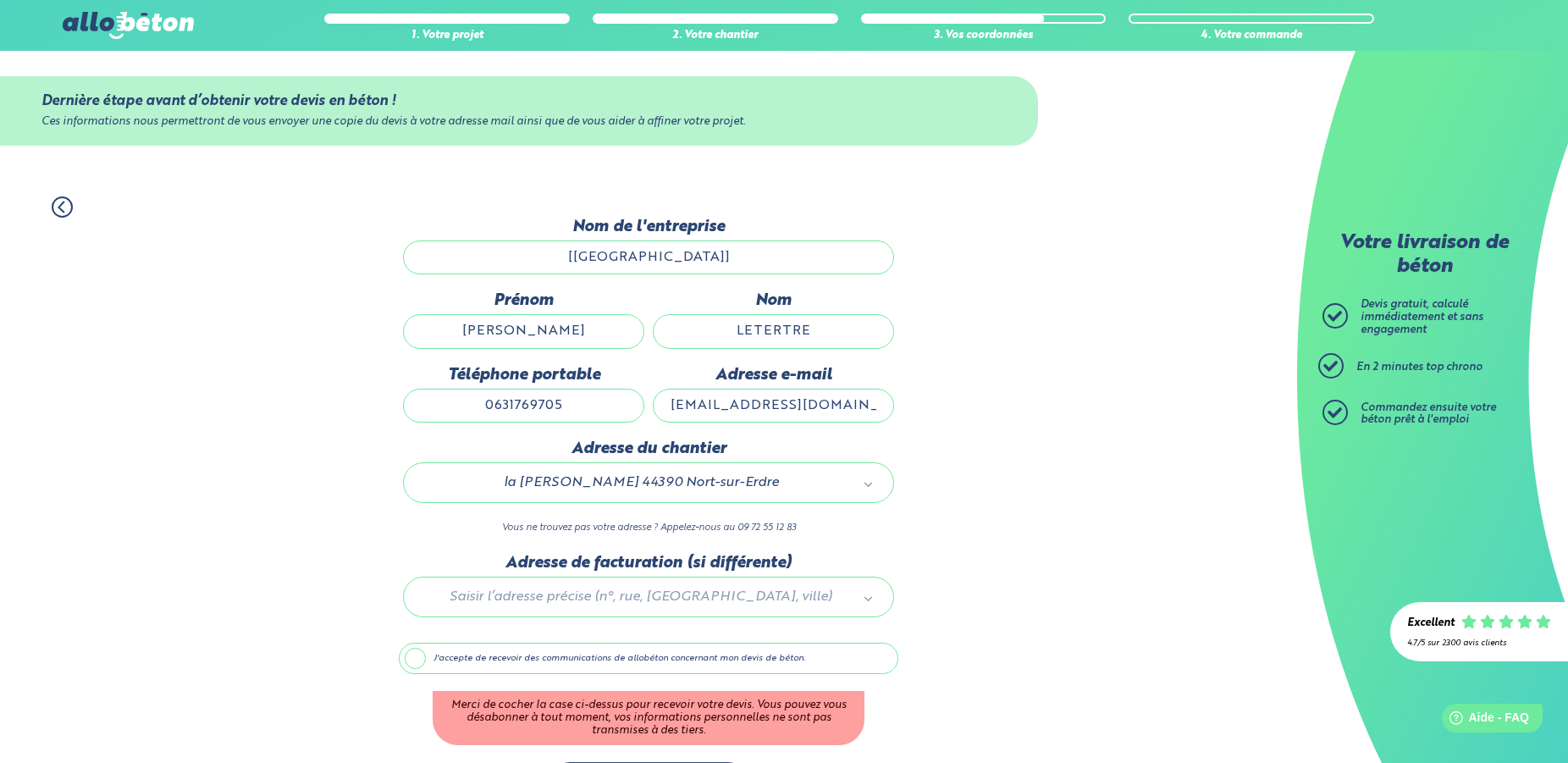
click at [416, 674] on label "J'accepte de recevoir des communications de allobéton concernant mon devis de b…" at bounding box center [648, 658] width 499 height 32
click at [0, 0] on input "J'accepte de recevoir des communications de allobéton concernant mon devis de b…" at bounding box center [0, 0] width 0 height 0
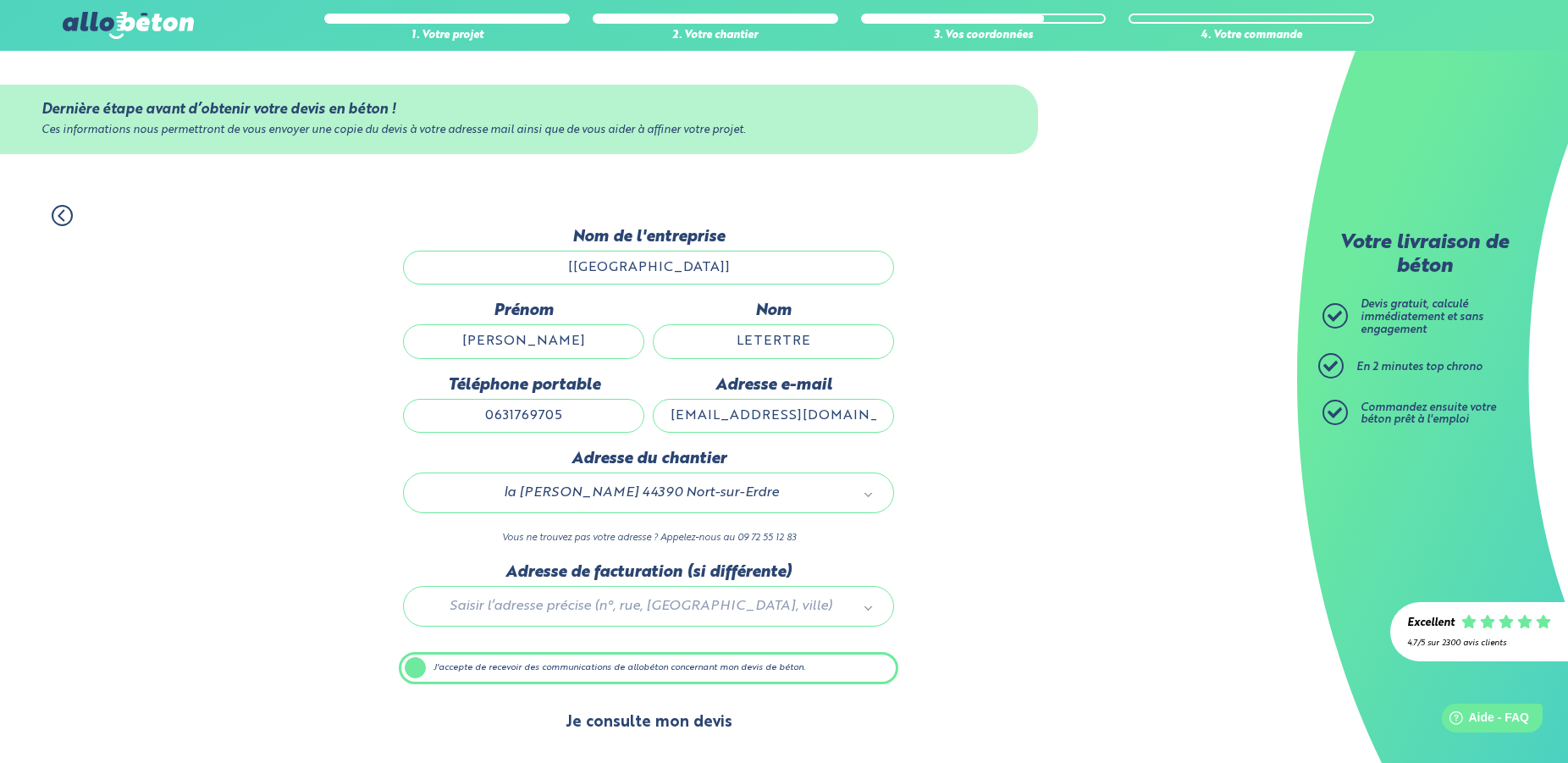
click at [638, 729] on button "Je consulte mon devis" at bounding box center [648, 722] width 201 height 43
